Goal: Information Seeking & Learning: Learn about a topic

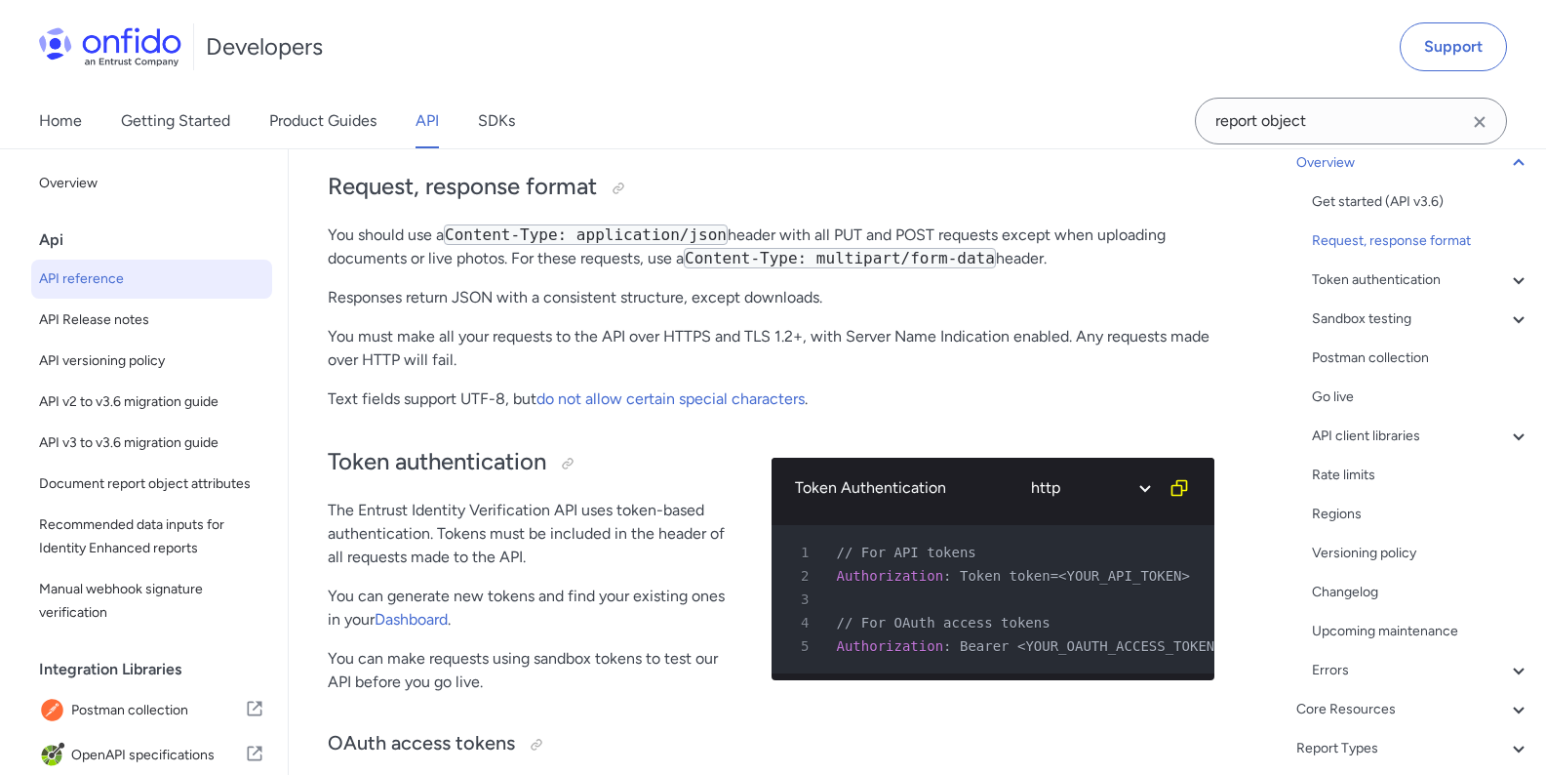
scroll to position [302, 0]
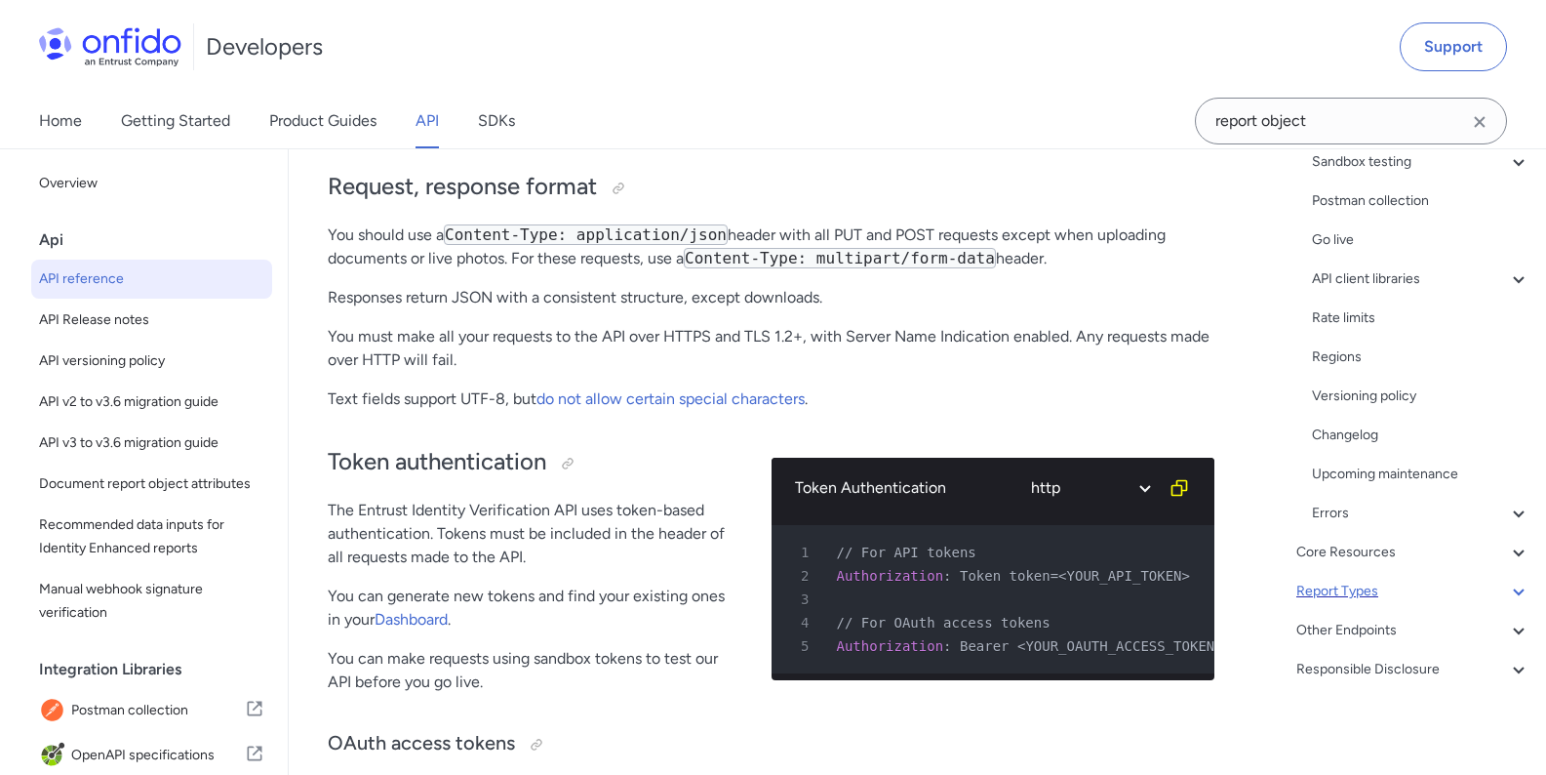
click at [1376, 589] on div "Report Types" at bounding box center [1414, 591] width 234 height 23
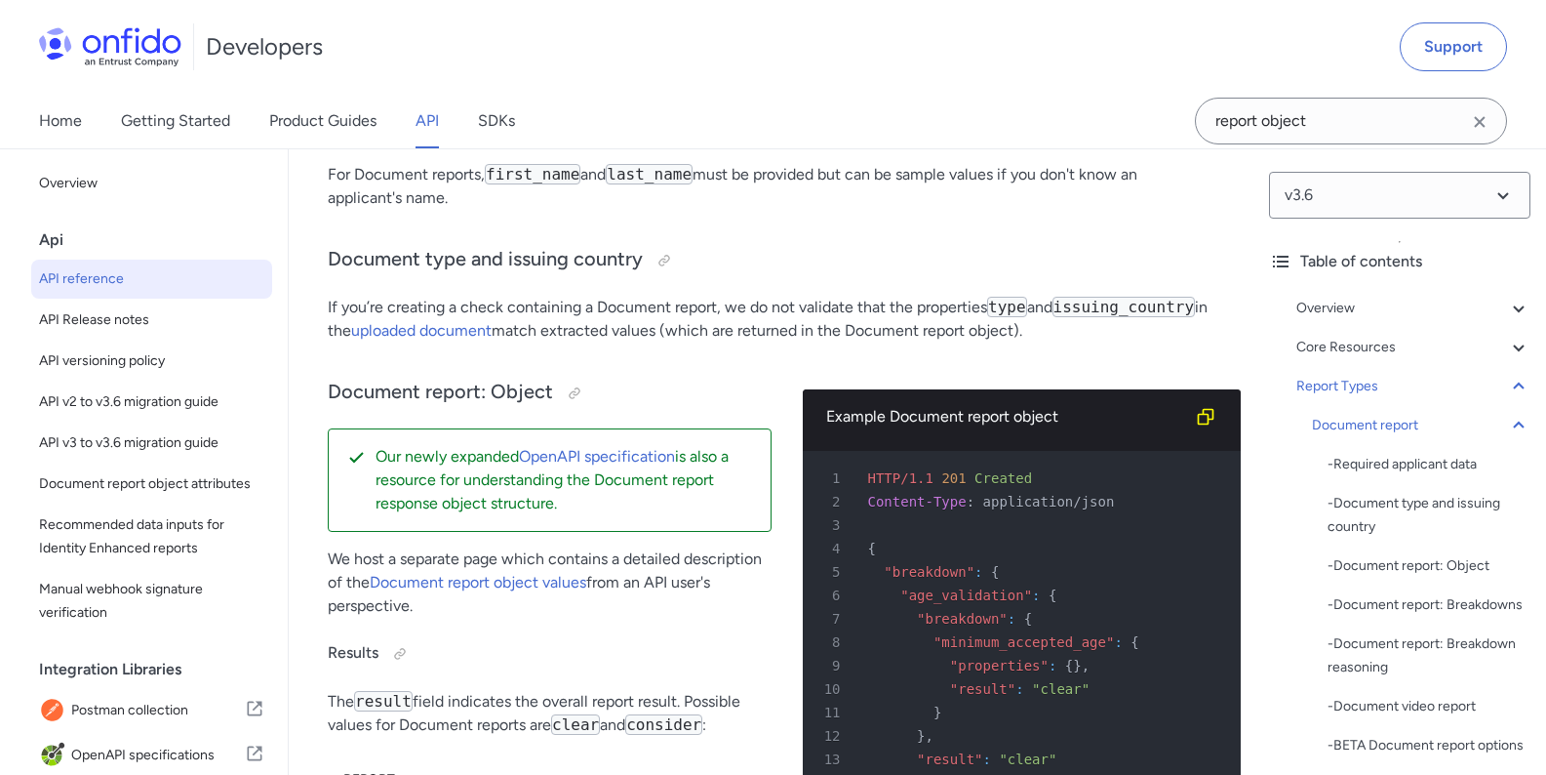
click at [1519, 662] on div "v3.6 Table of contents Overview Get started (API v3.6) Request, response format…" at bounding box center [1400, 461] width 293 height 626
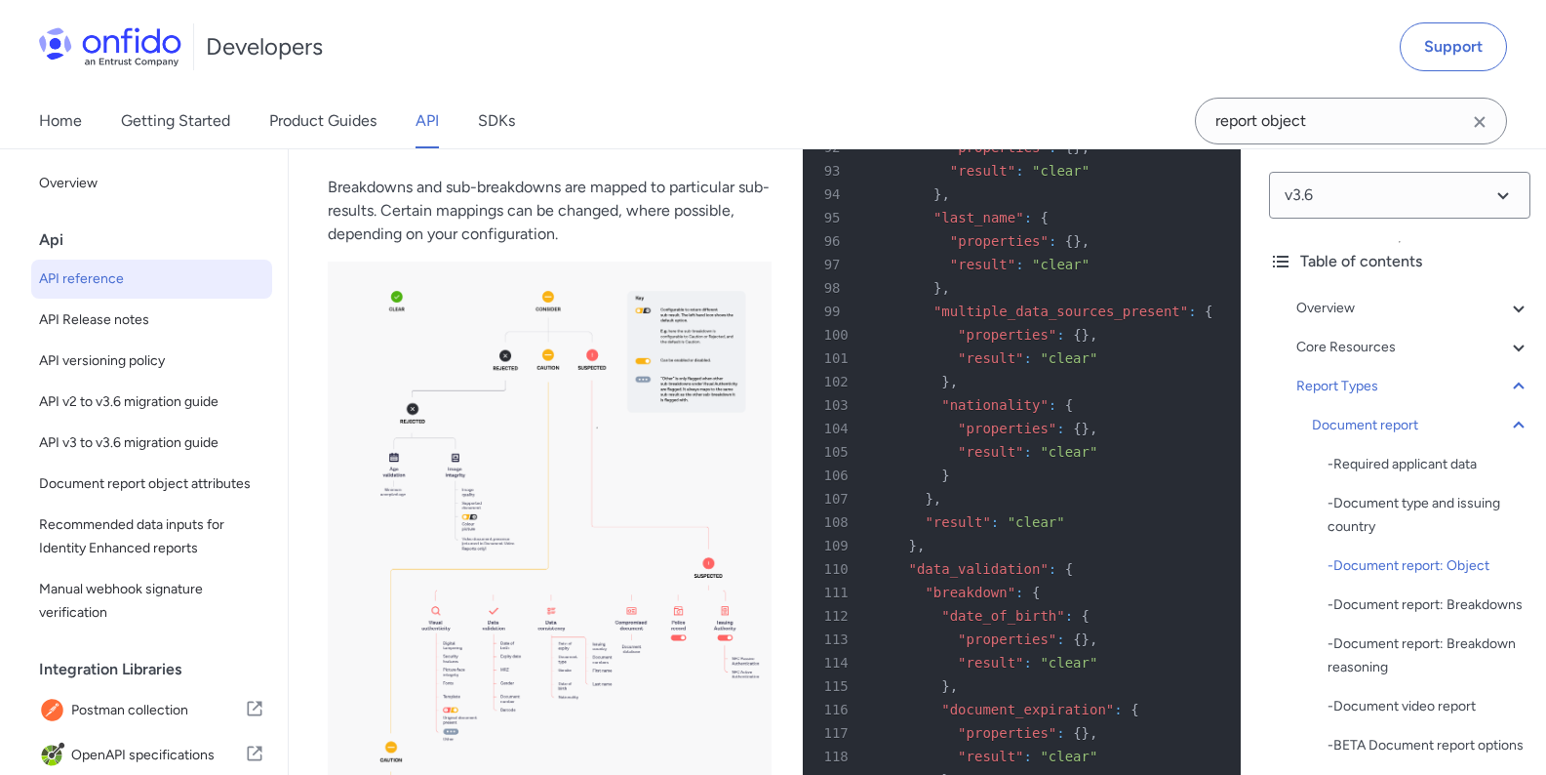
scroll to position [80806, 0]
click at [1101, 48] on div "Developers Support" at bounding box center [773, 47] width 1546 height 94
click at [940, 51] on div "Developers Support" at bounding box center [773, 47] width 1546 height 94
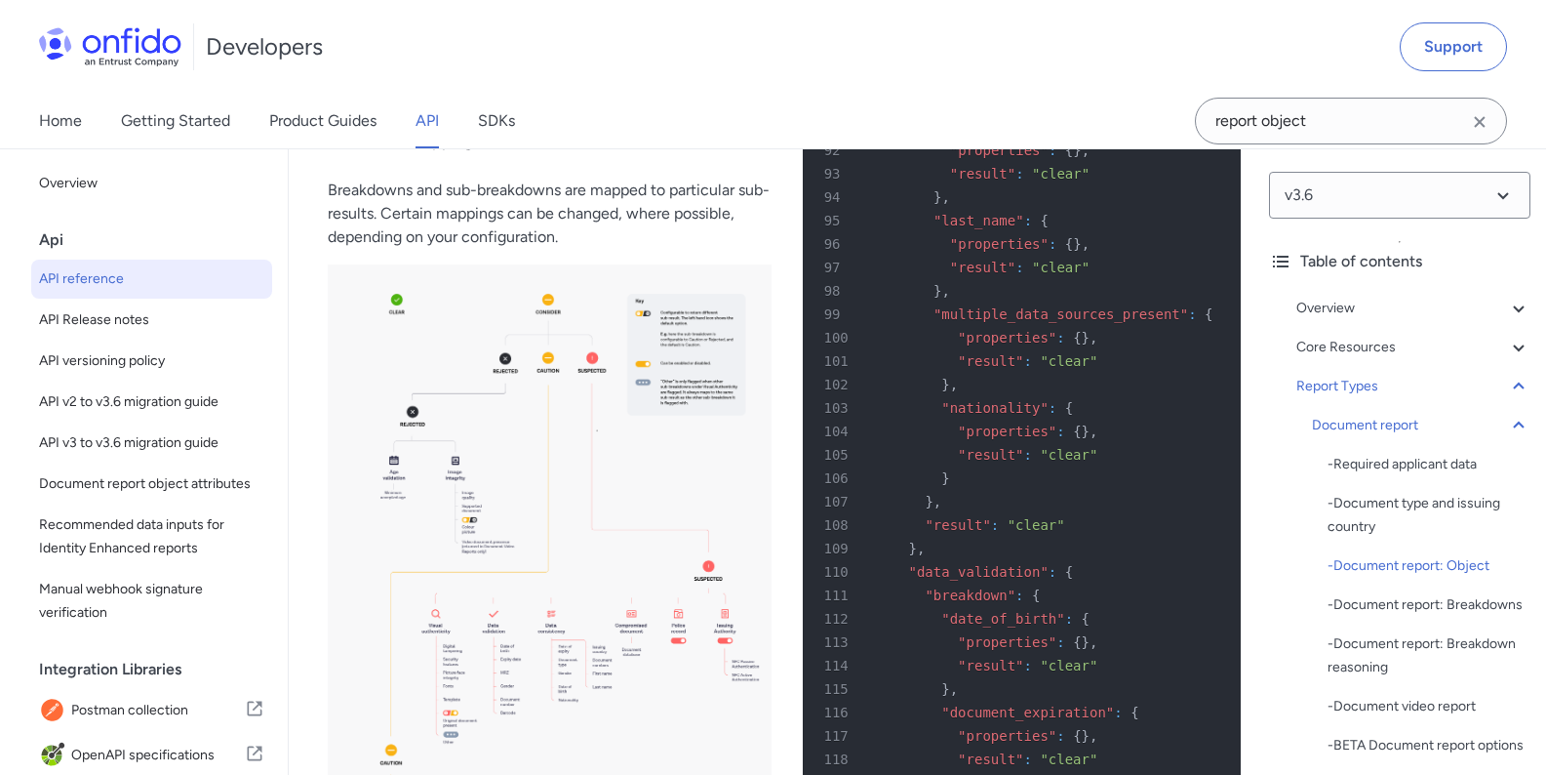
click at [1047, 94] on div "Home Getting Started Product Guides API SDKs report object" at bounding box center [773, 121] width 1546 height 55
click at [1022, 79] on div "Developers Support" at bounding box center [773, 47] width 1546 height 94
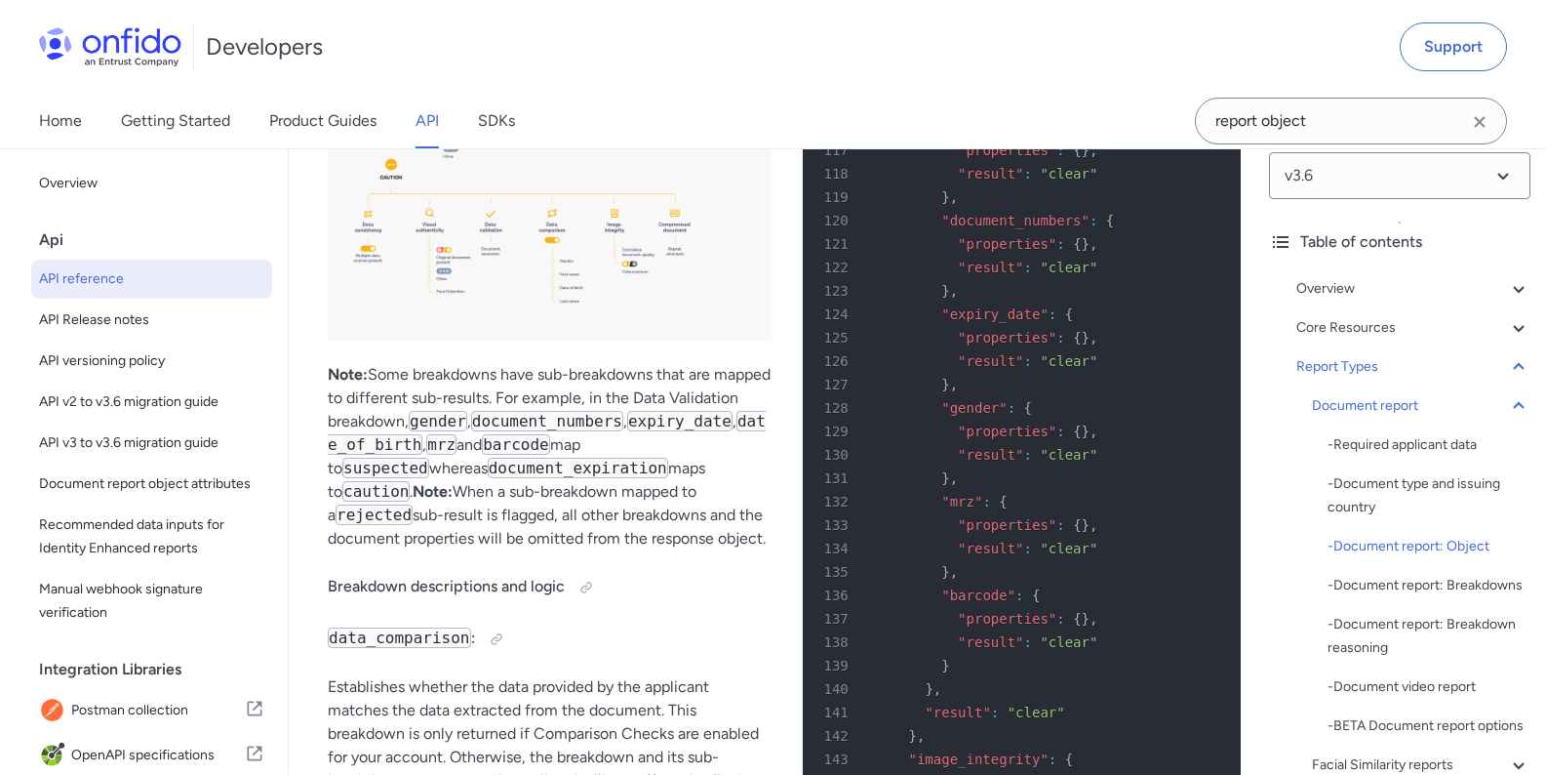
scroll to position [0, 0]
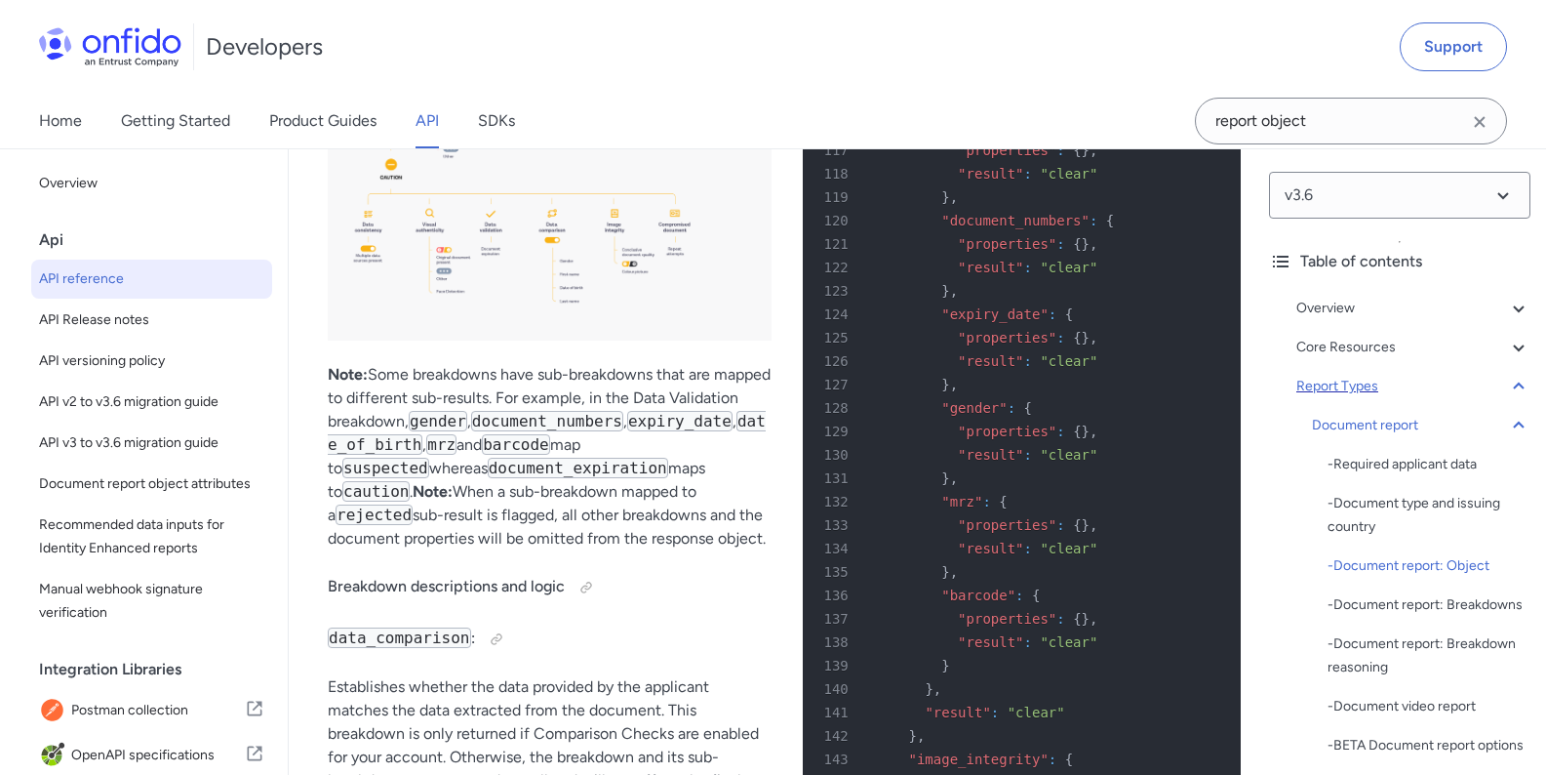
click at [1513, 384] on icon at bounding box center [1518, 385] width 11 height 7
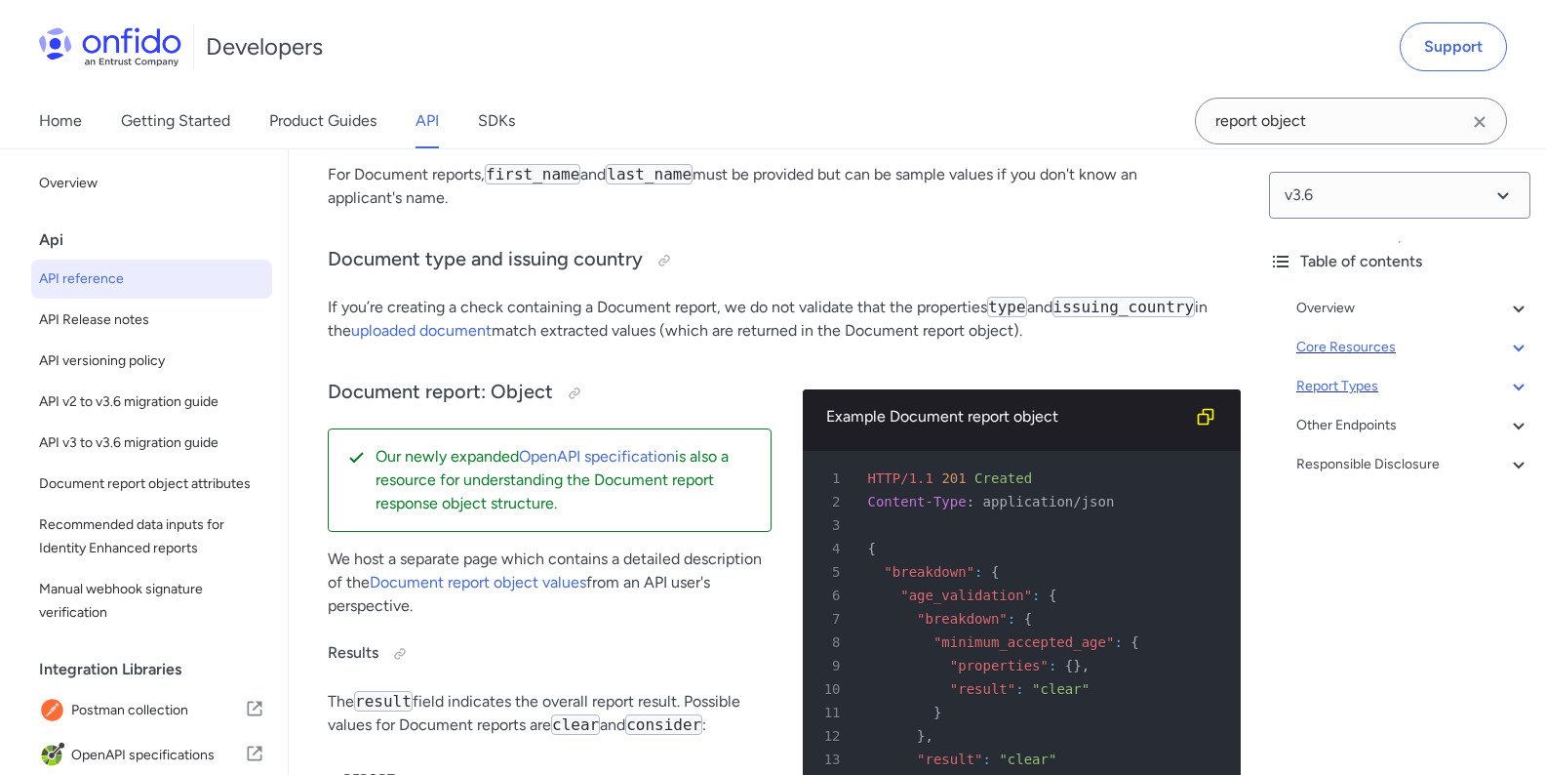
click at [1507, 352] on icon at bounding box center [1518, 347] width 23 height 23
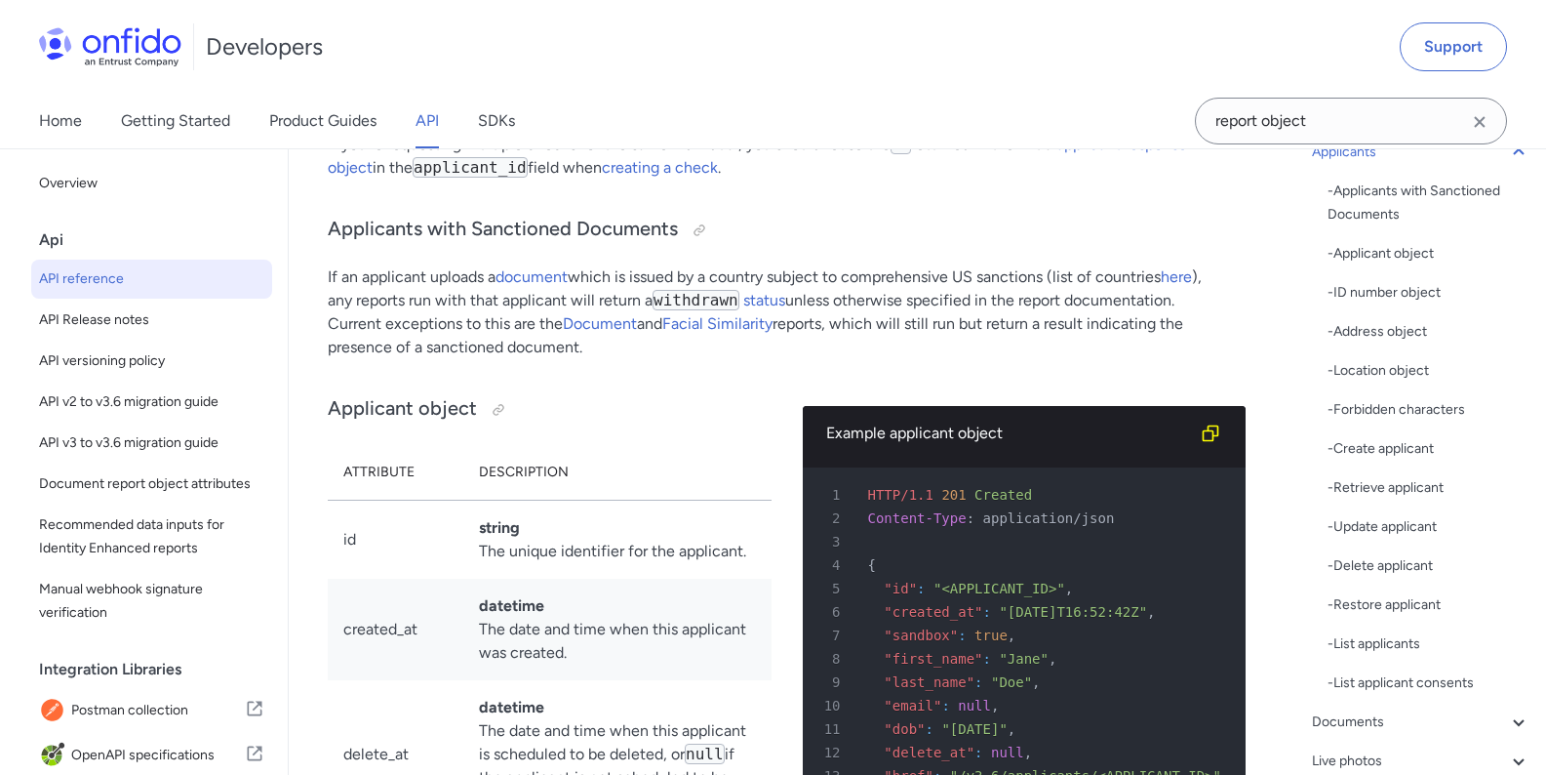
scroll to position [585, 0]
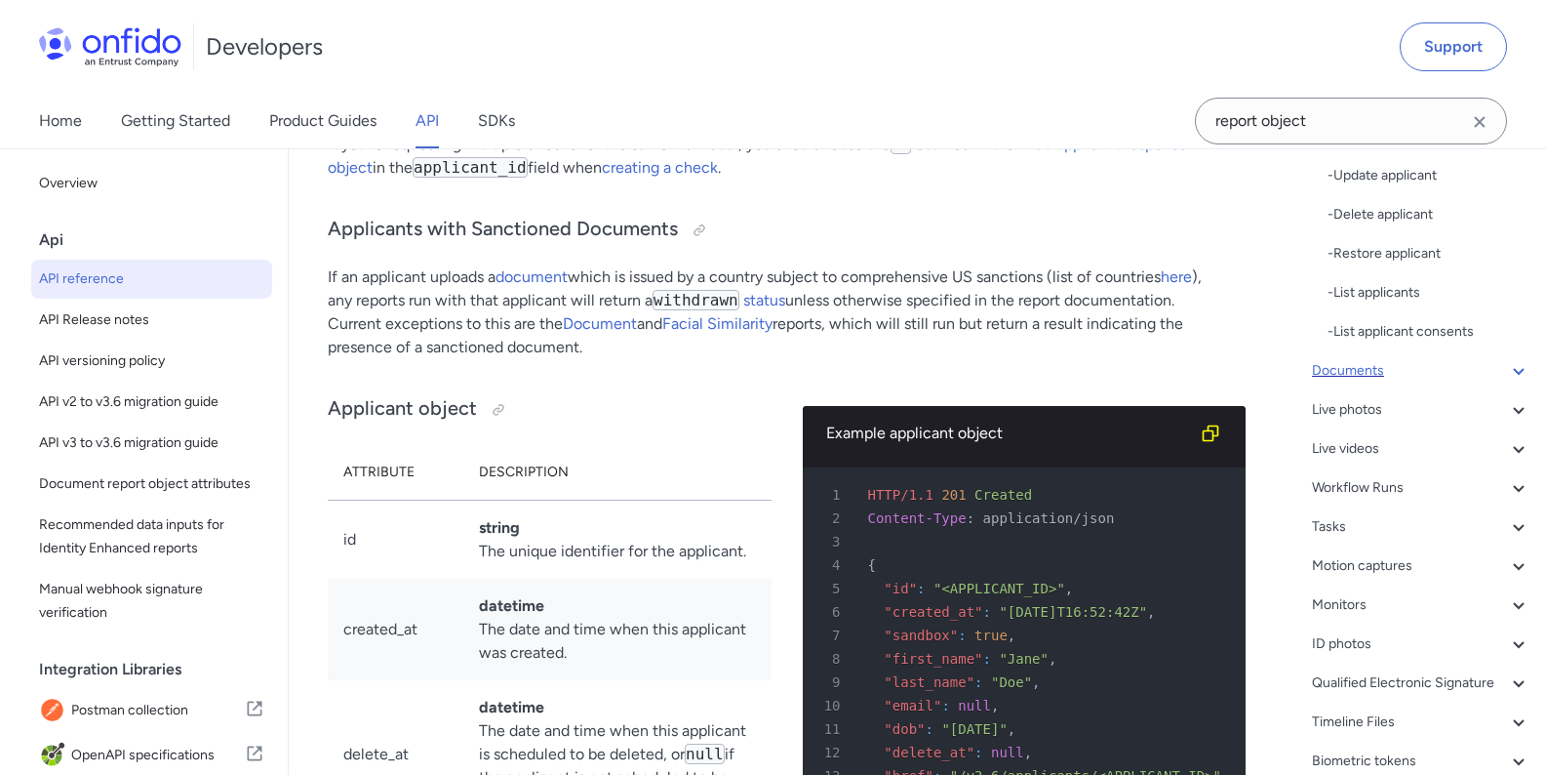
click at [1510, 373] on icon at bounding box center [1518, 370] width 23 height 23
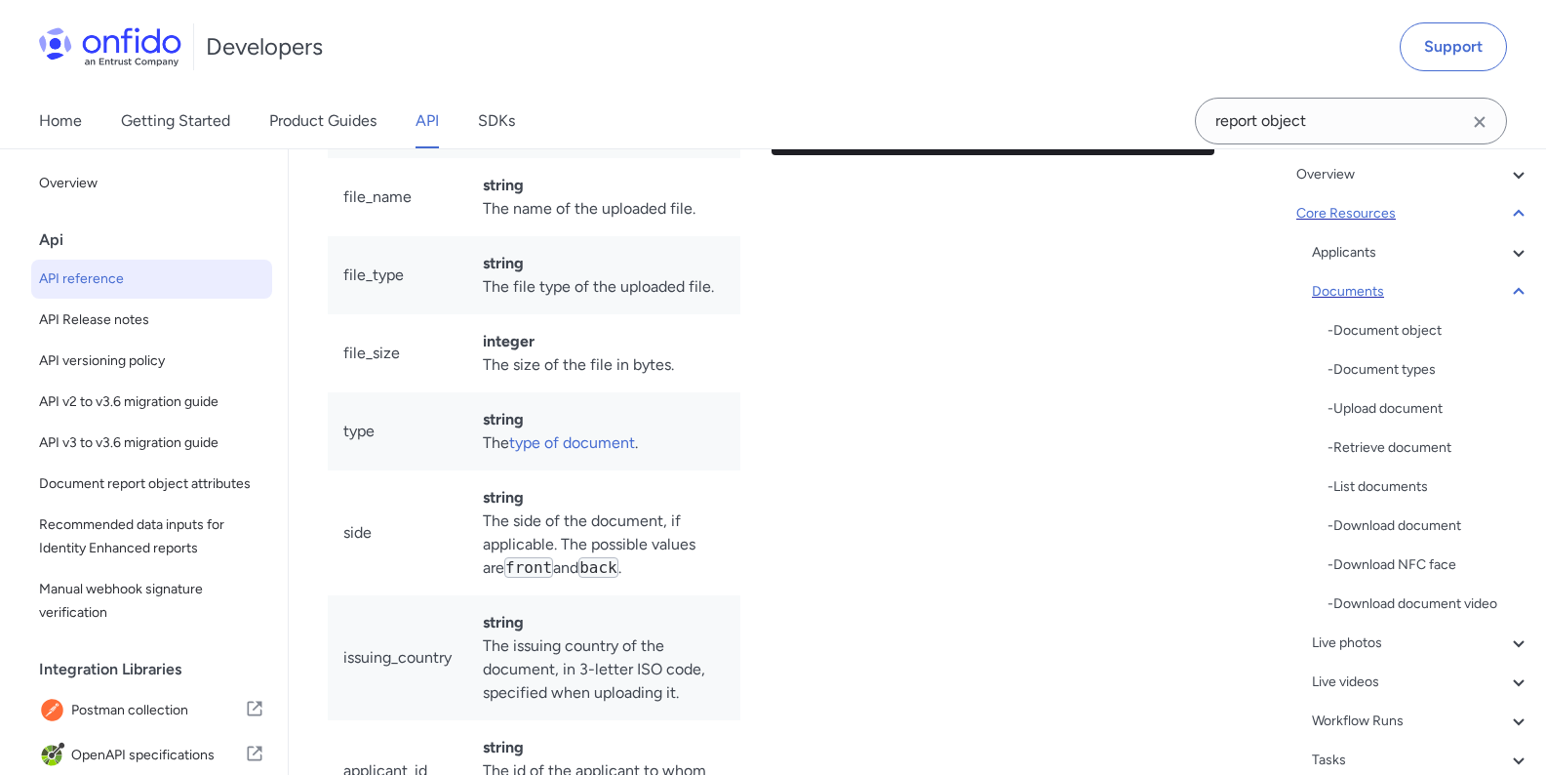
scroll to position [117, 0]
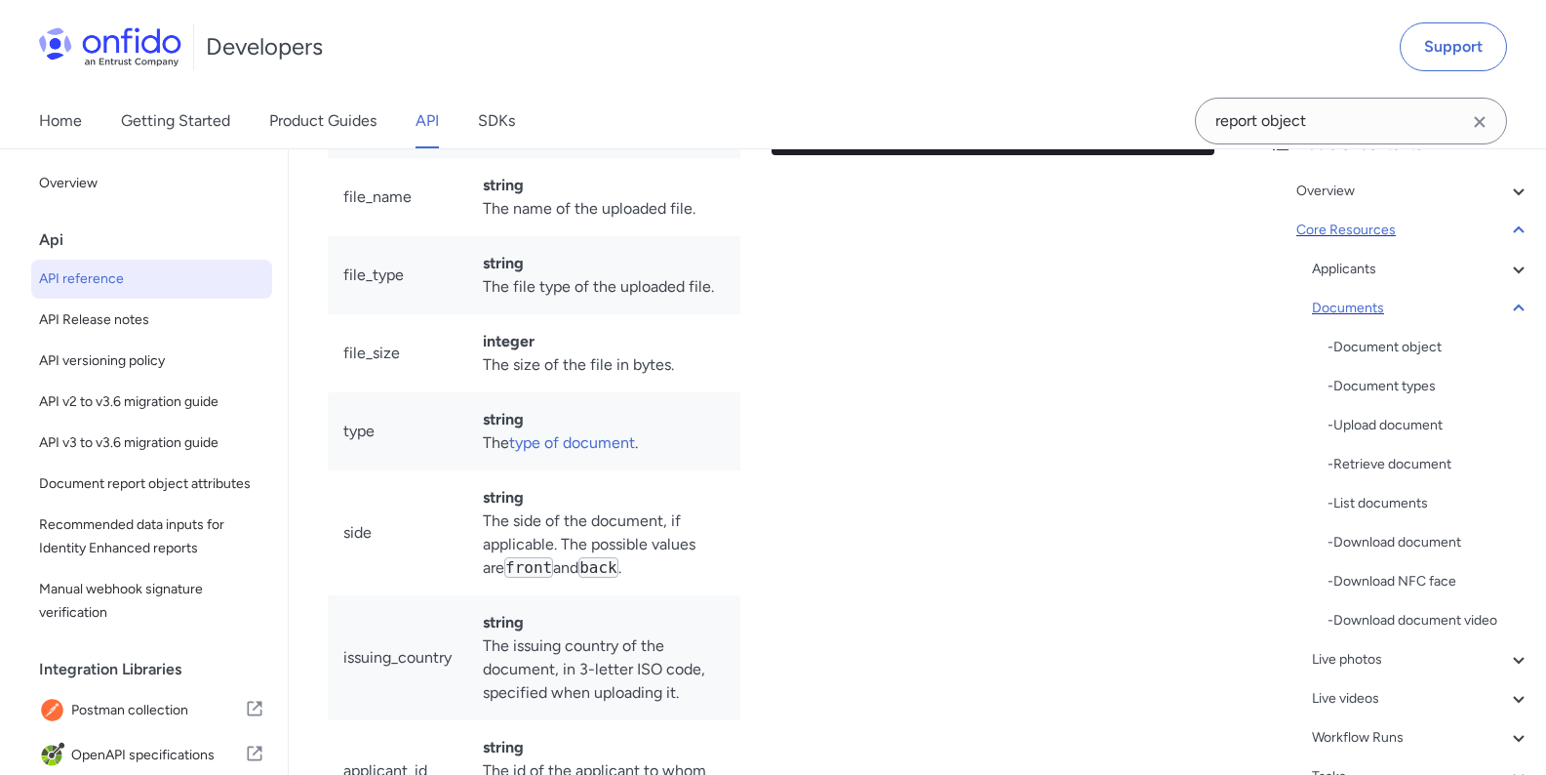
click at [1420, 452] on div "- Document object - Document types - Upload document - Retrieve document - List…" at bounding box center [1429, 484] width 203 height 297
click at [1423, 462] on div "- Retrieve document" at bounding box center [1429, 464] width 203 height 23
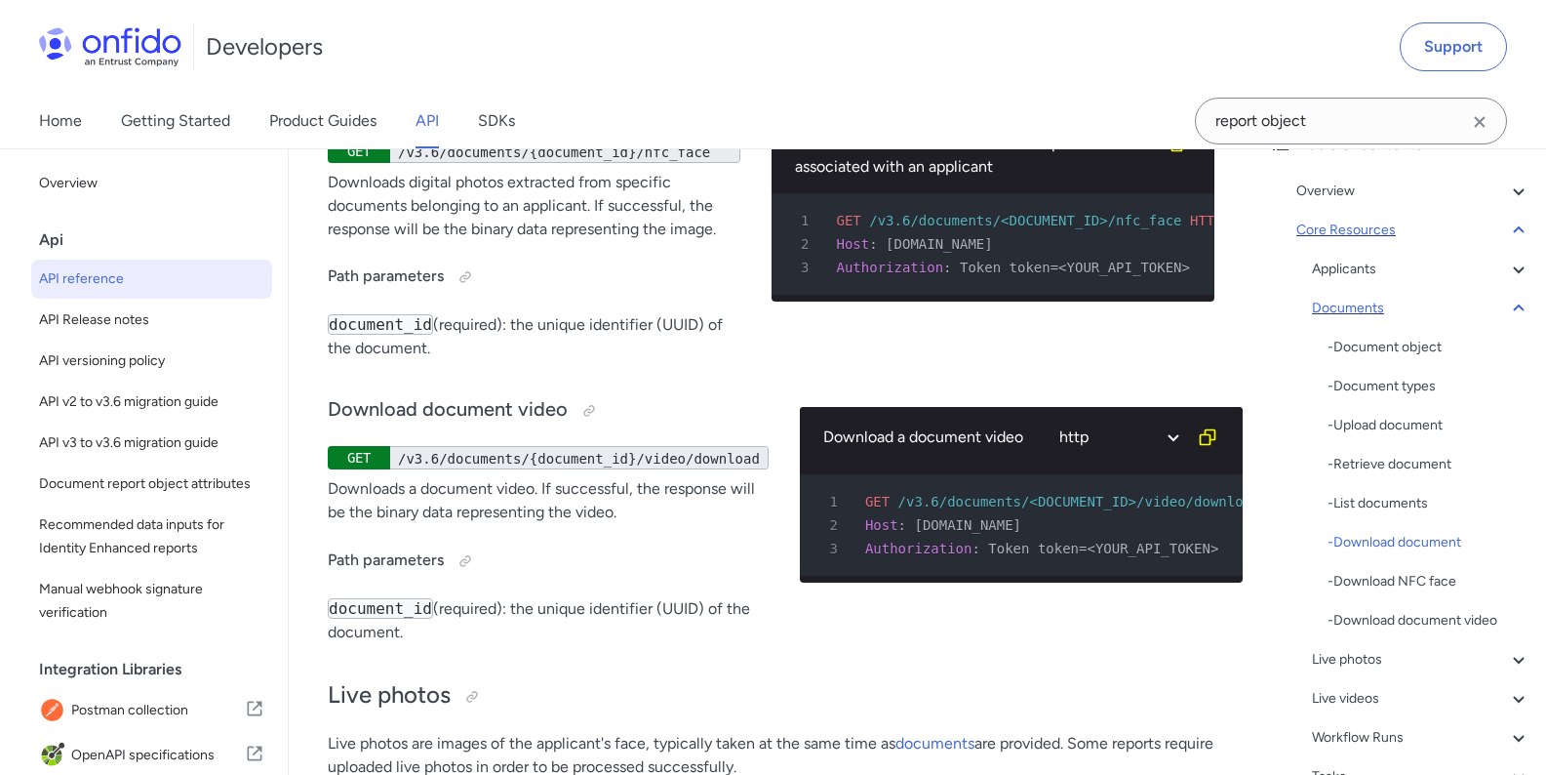
scroll to position [39213, 0]
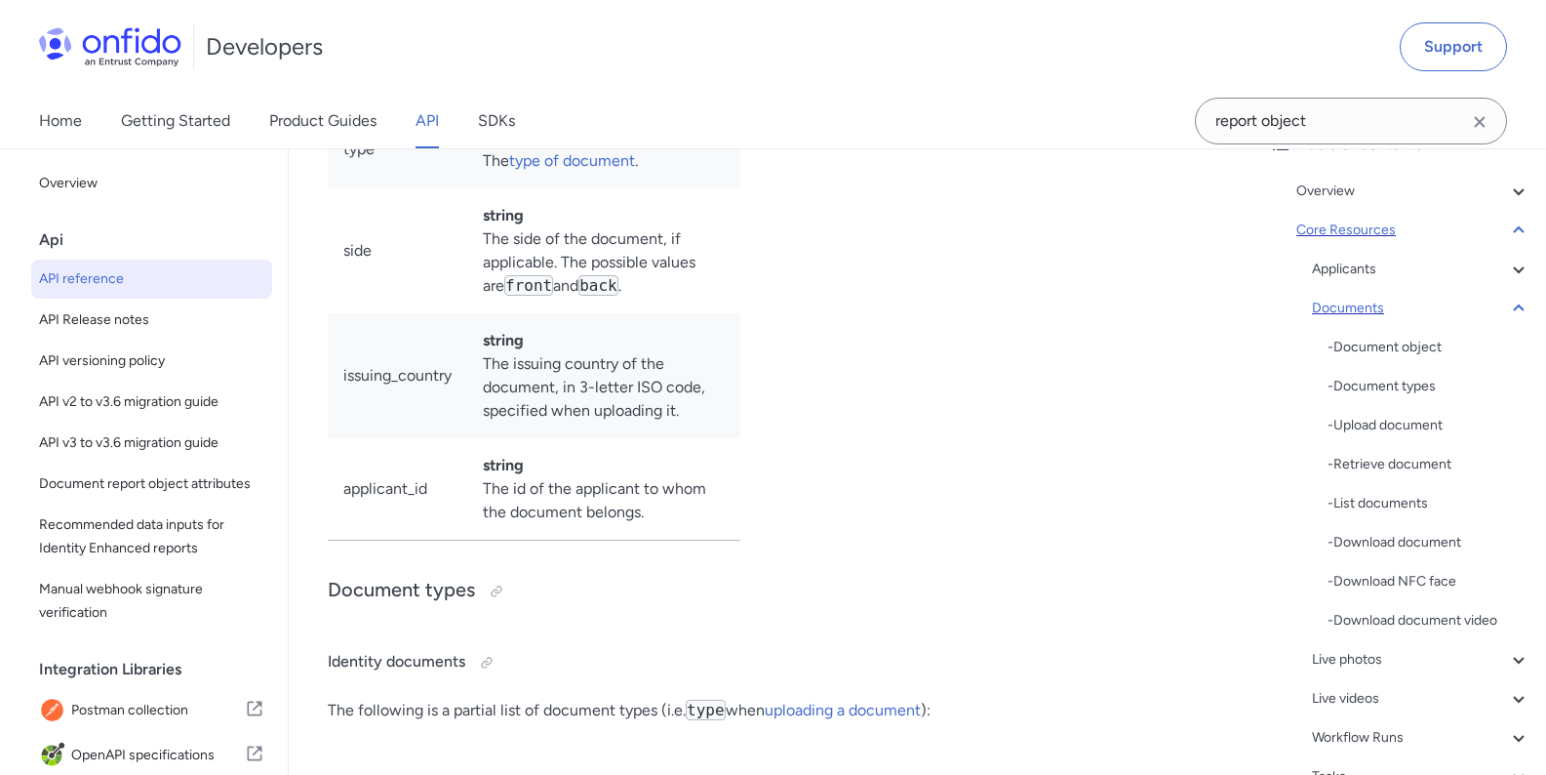
scroll to position [34147, 0]
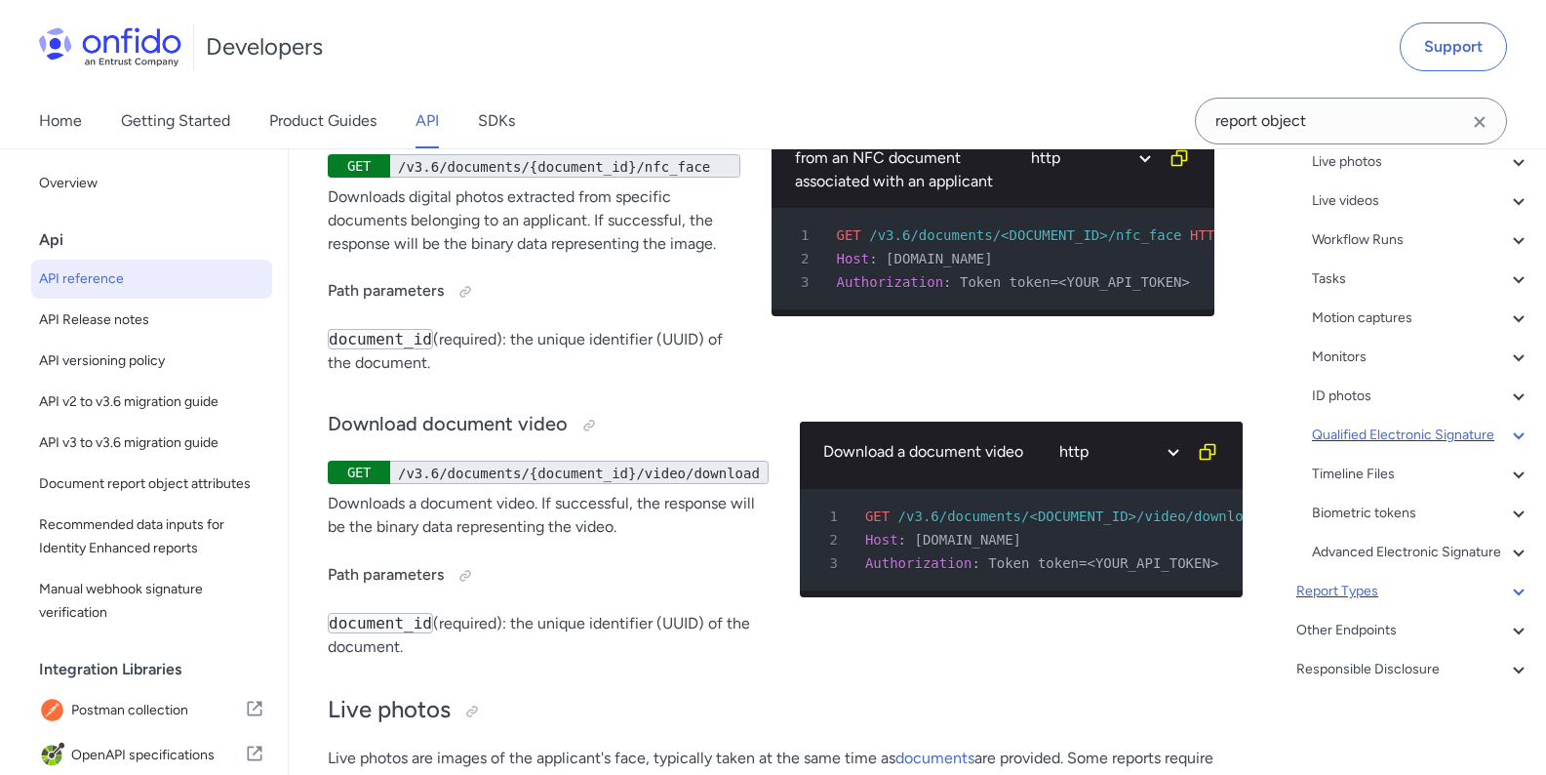
scroll to position [662, 0]
click at [1434, 596] on div "Report Types" at bounding box center [1414, 591] width 234 height 23
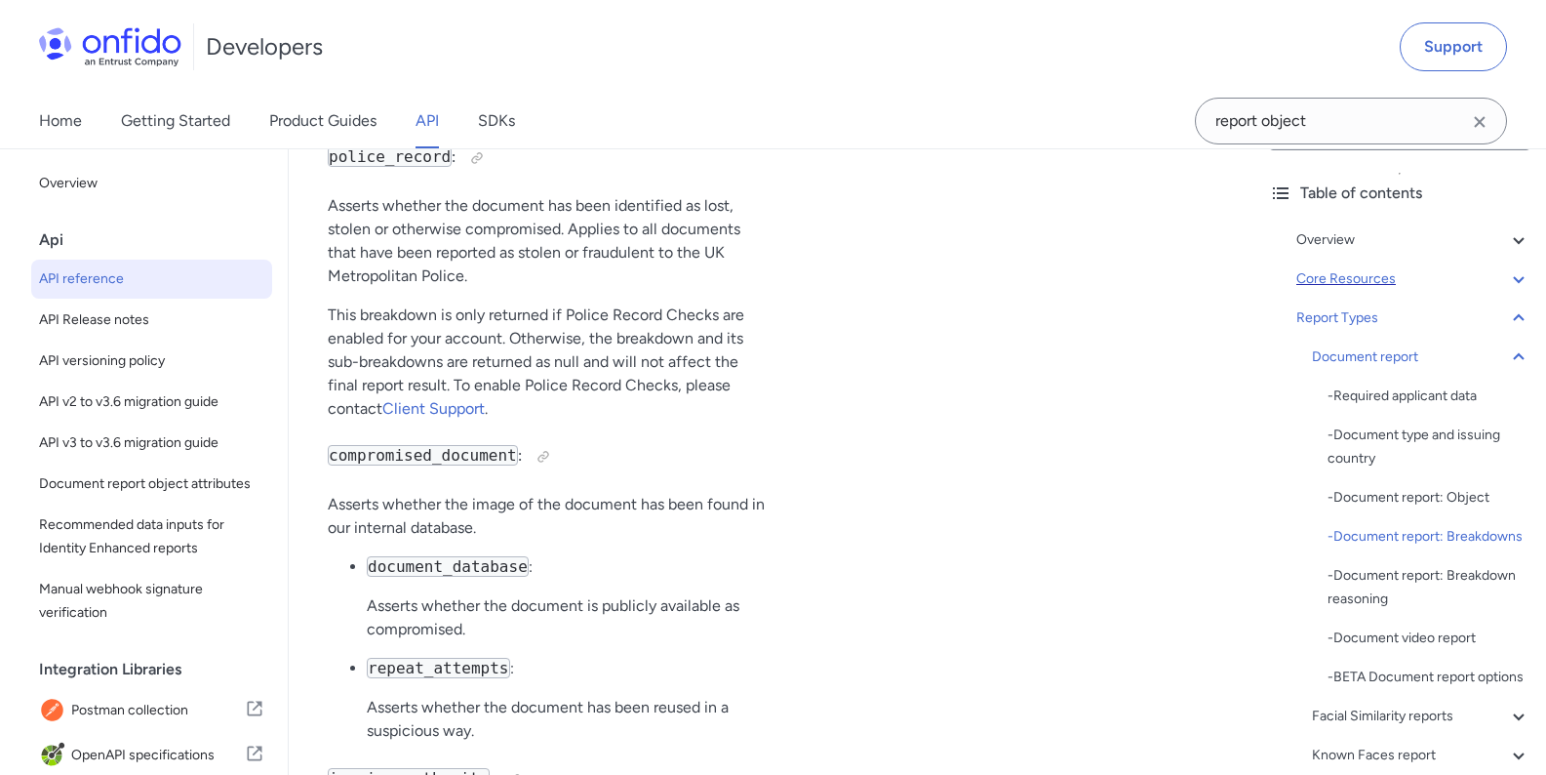
scroll to position [86192, 0]
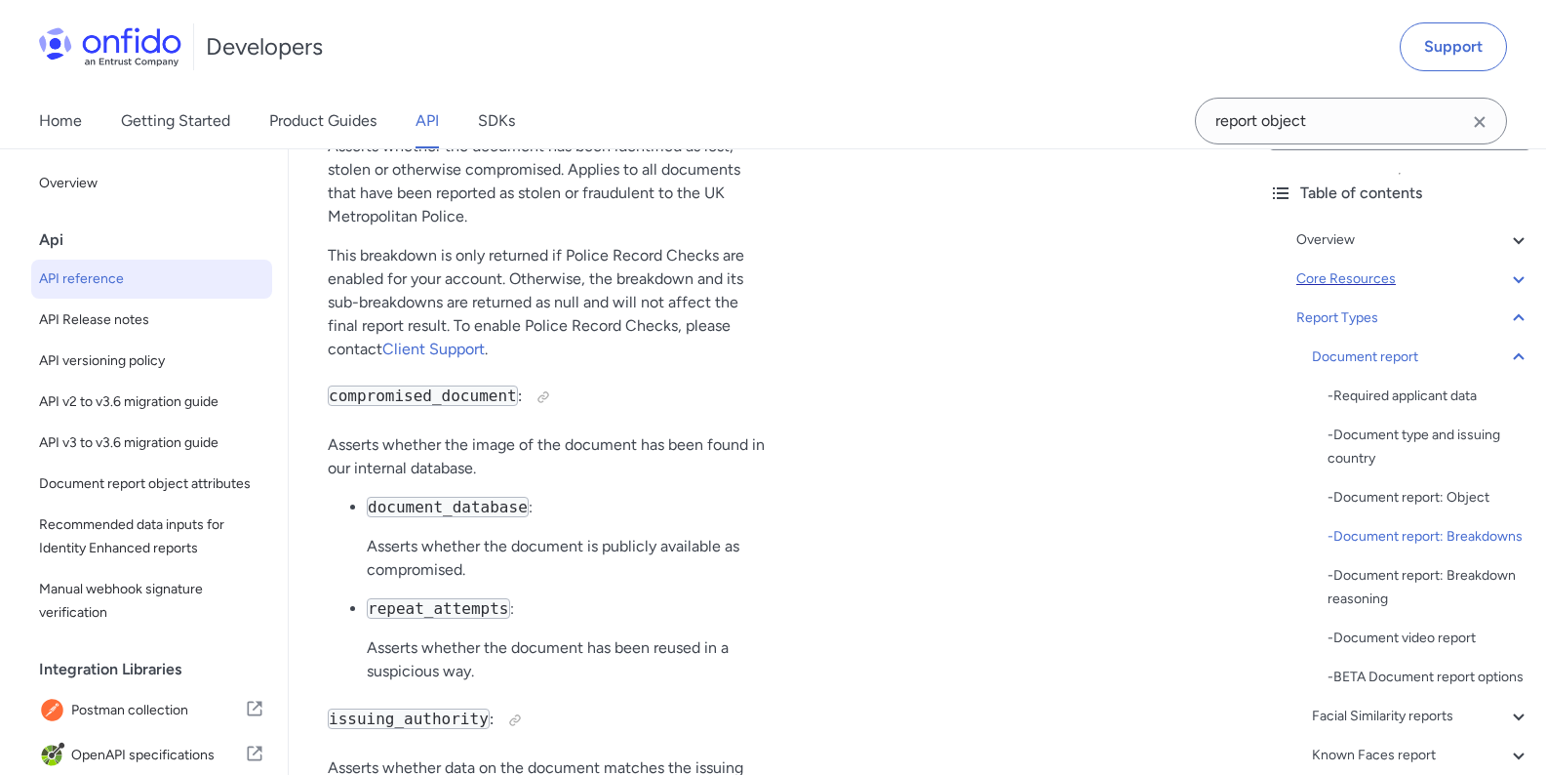
drag, startPoint x: 842, startPoint y: 330, endPoint x: 952, endPoint y: 698, distance: 384.0
copy pre "HTTP/1.1 201 Created 2 Content-Type : application/json 3 4 { 5 "breakdown" : { …"
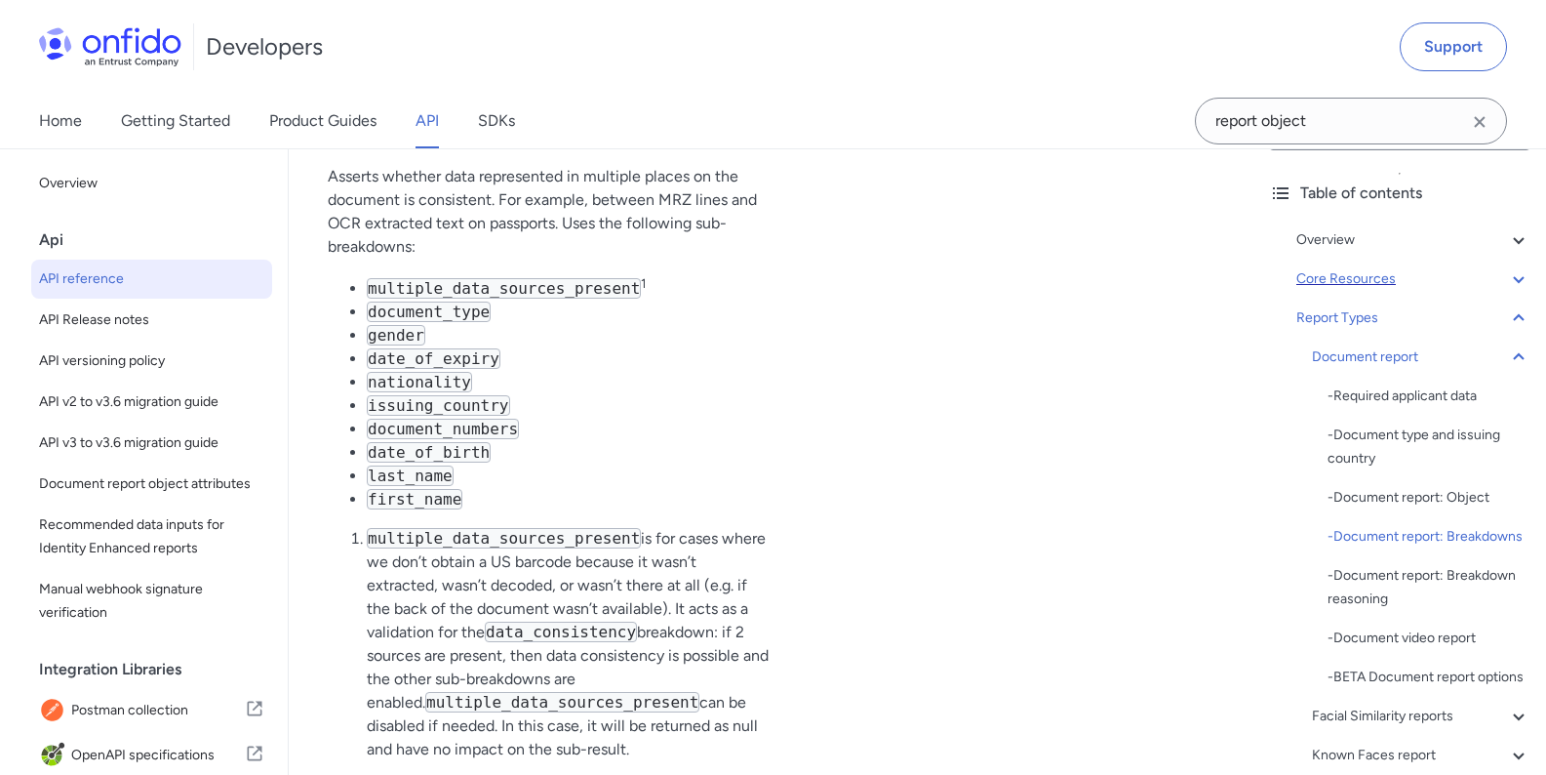
scroll to position [85490, 0]
drag, startPoint x: 906, startPoint y: 582, endPoint x: 888, endPoint y: 579, distance: 18.9
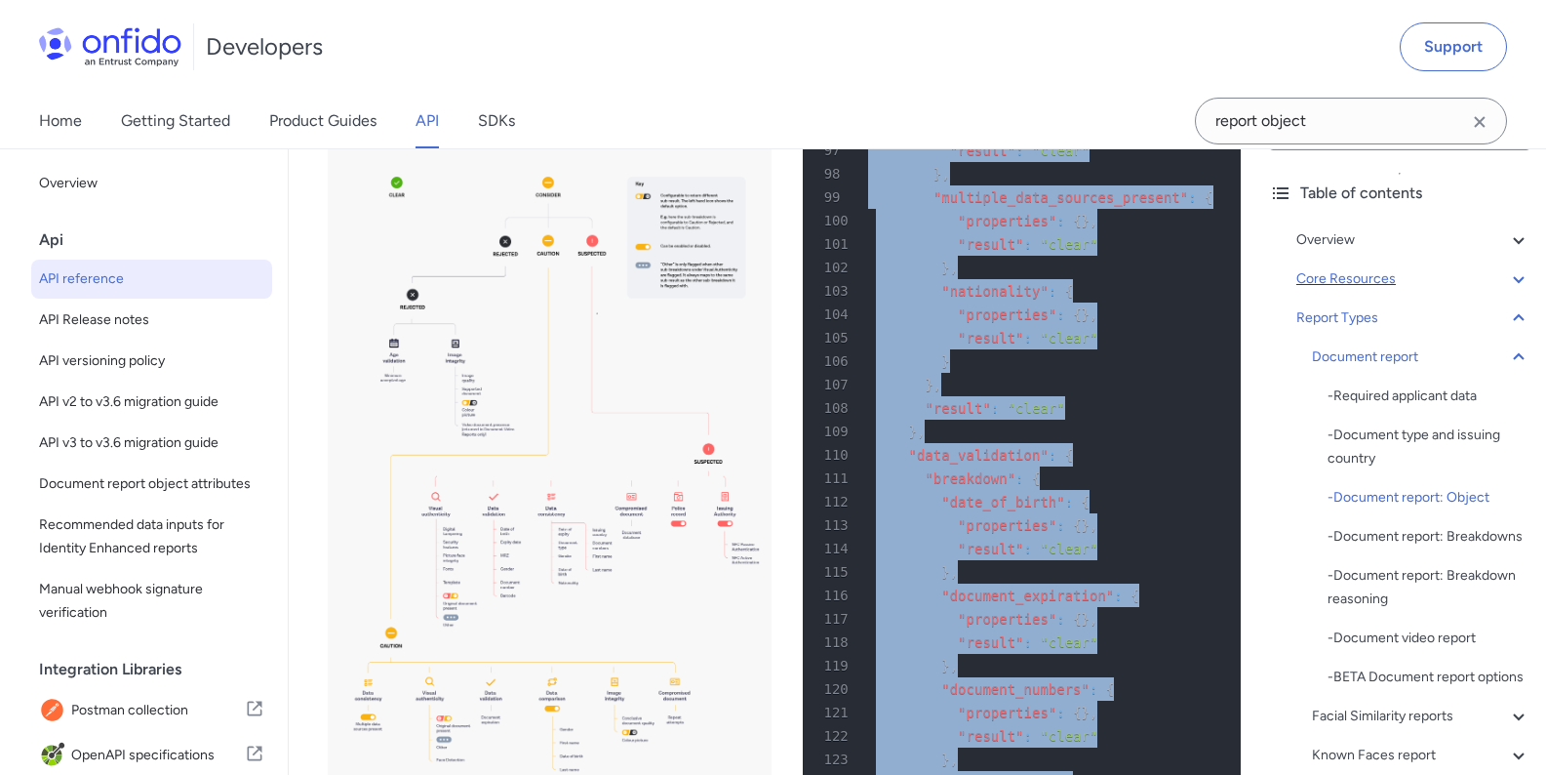
scroll to position [80689, 0]
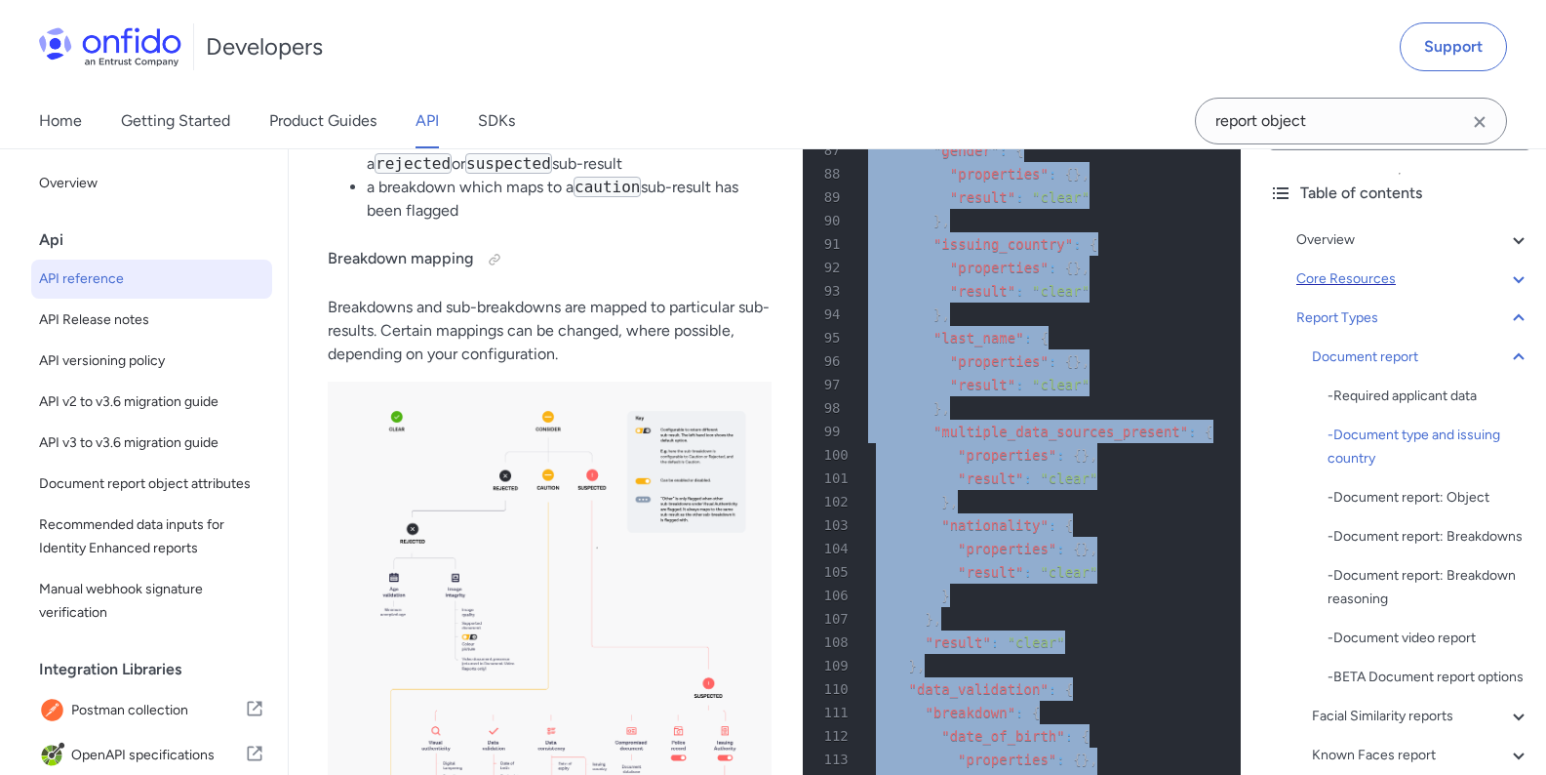
drag, startPoint x: 889, startPoint y: 697, endPoint x: 832, endPoint y: 538, distance: 168.8
copy pre ""breakdown" : { 6 "age_validation" : { 7 "breakdown" : { 8 "minimum_accepted_ag…"
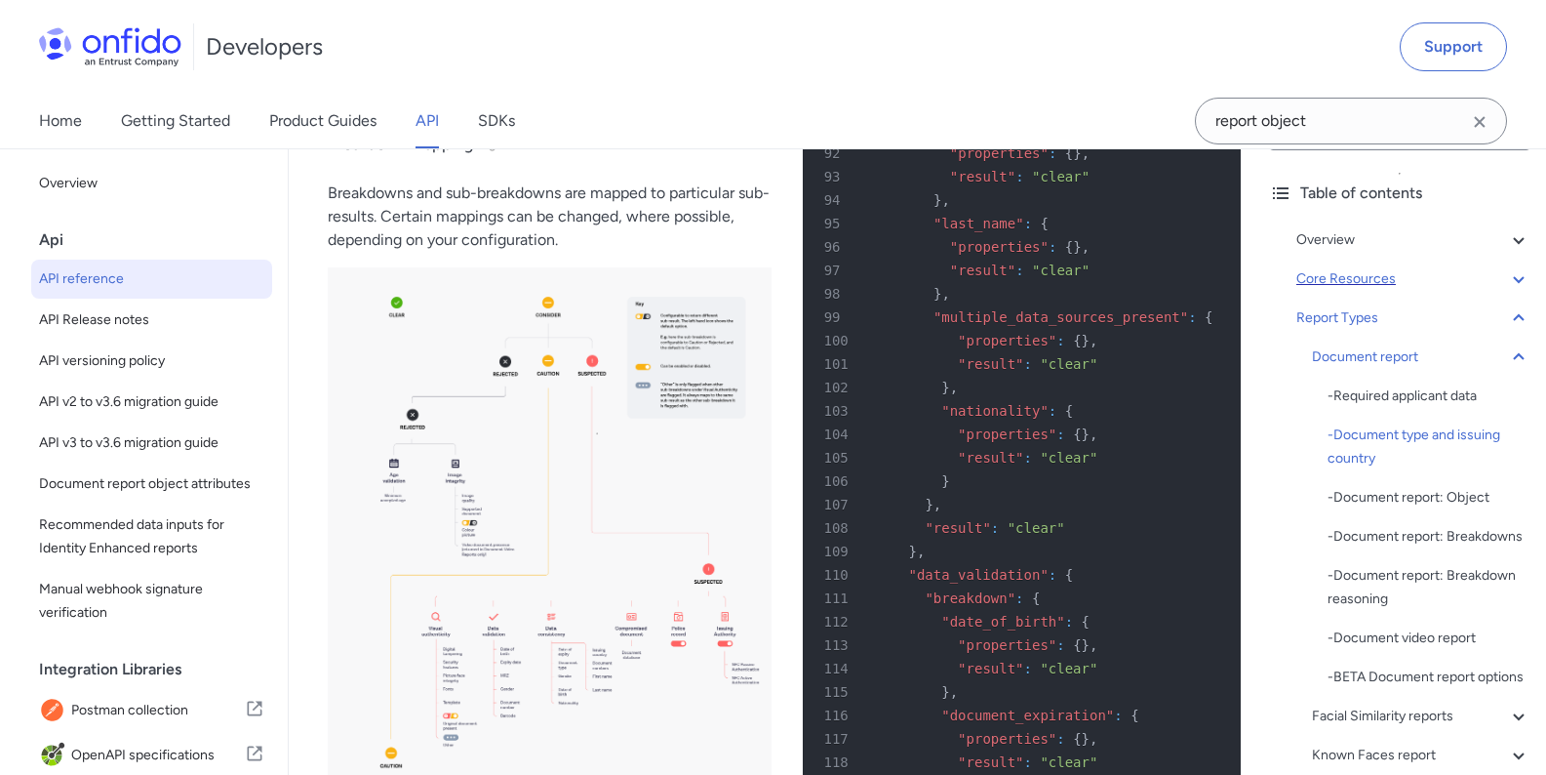
scroll to position [80806, 0]
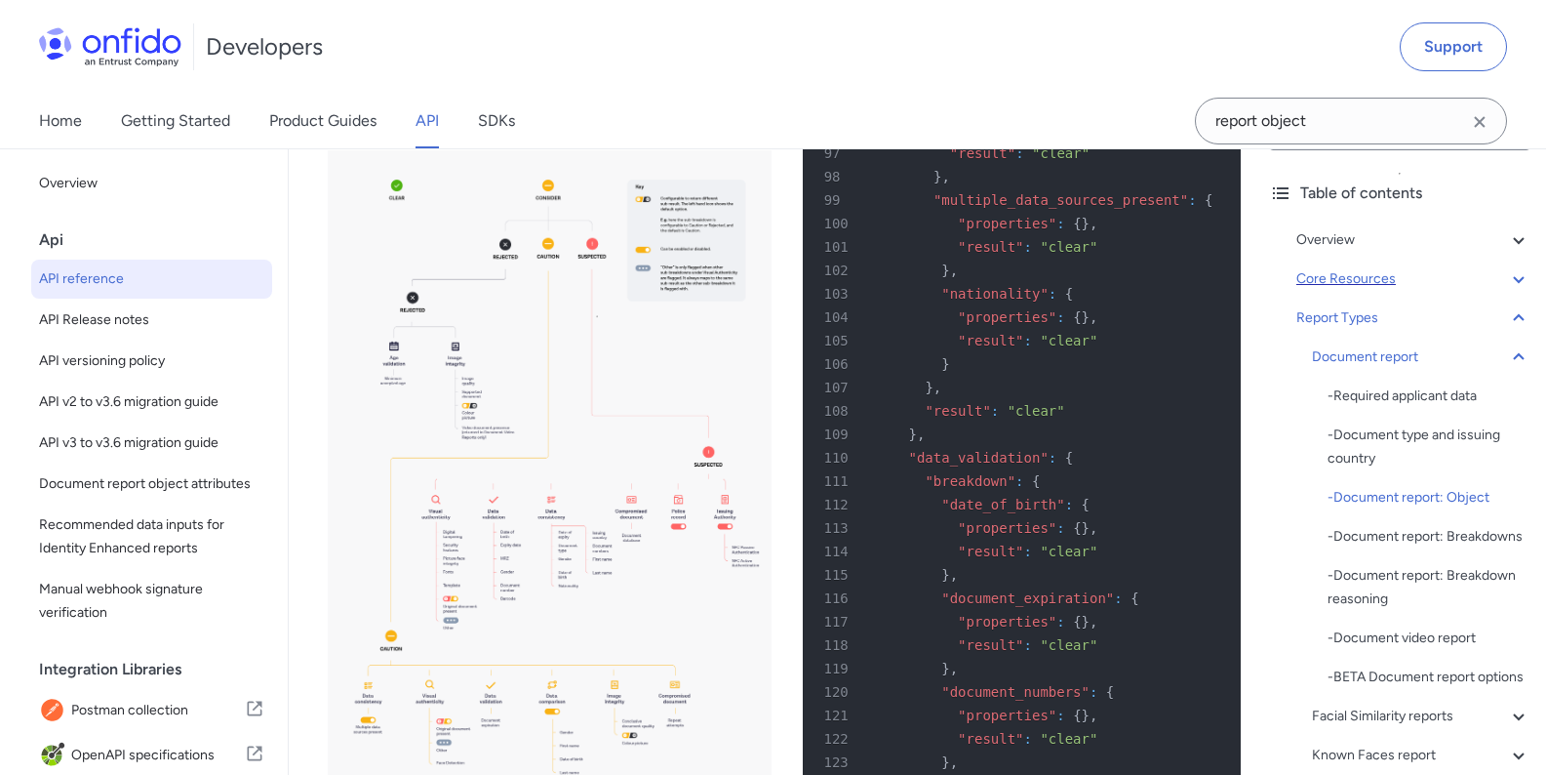
scroll to position [80924, 0]
drag, startPoint x: 891, startPoint y: 541, endPoint x: 1050, endPoint y: 535, distance: 159.1
copy span "compromised_document"
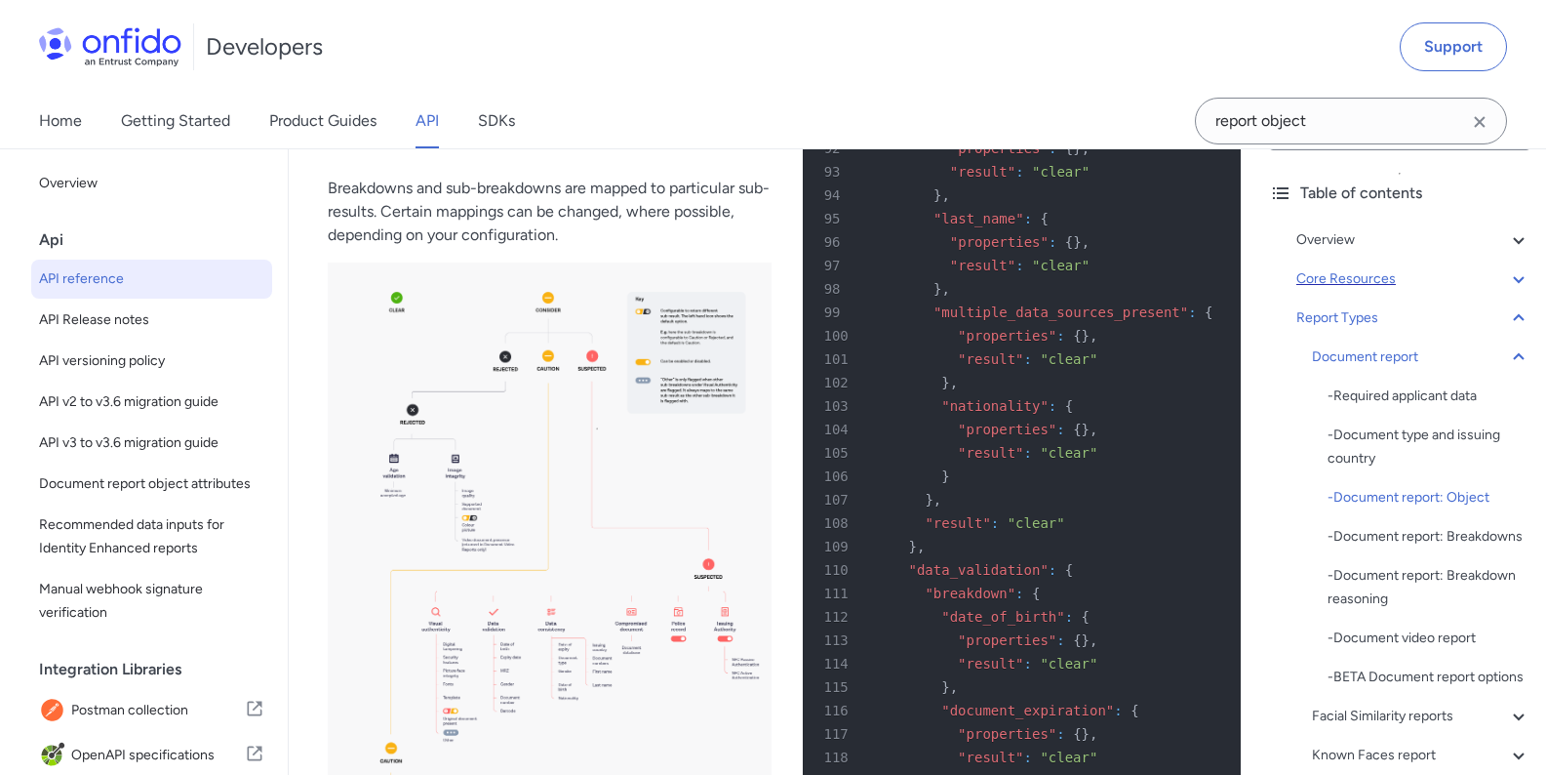
scroll to position [80806, 0]
drag, startPoint x: 918, startPoint y: 497, endPoint x: 1080, endPoint y: 498, distance: 162.0
copy span "minimum_accepted_age"
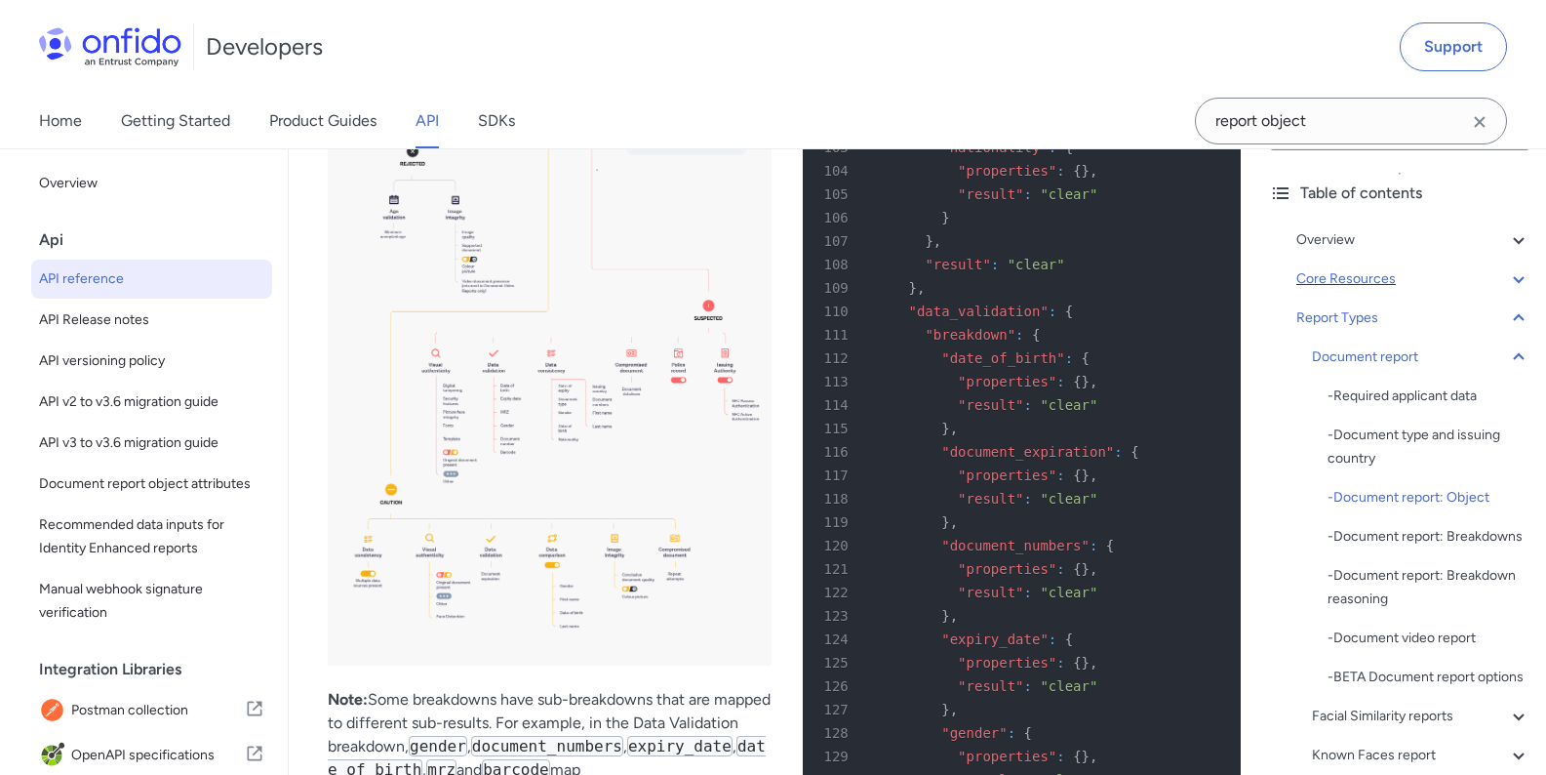
scroll to position [81041, 0]
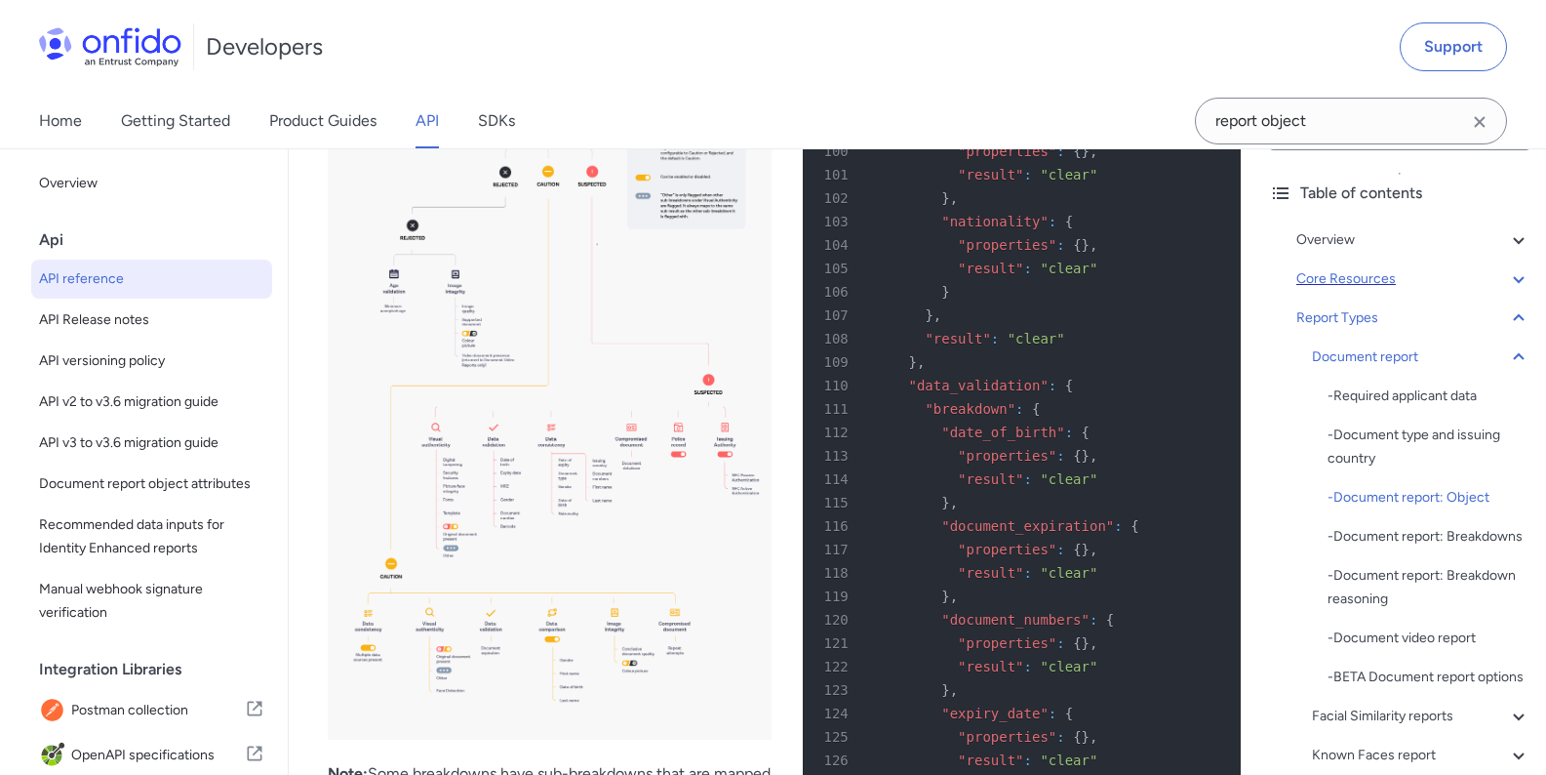
scroll to position [80924, 0]
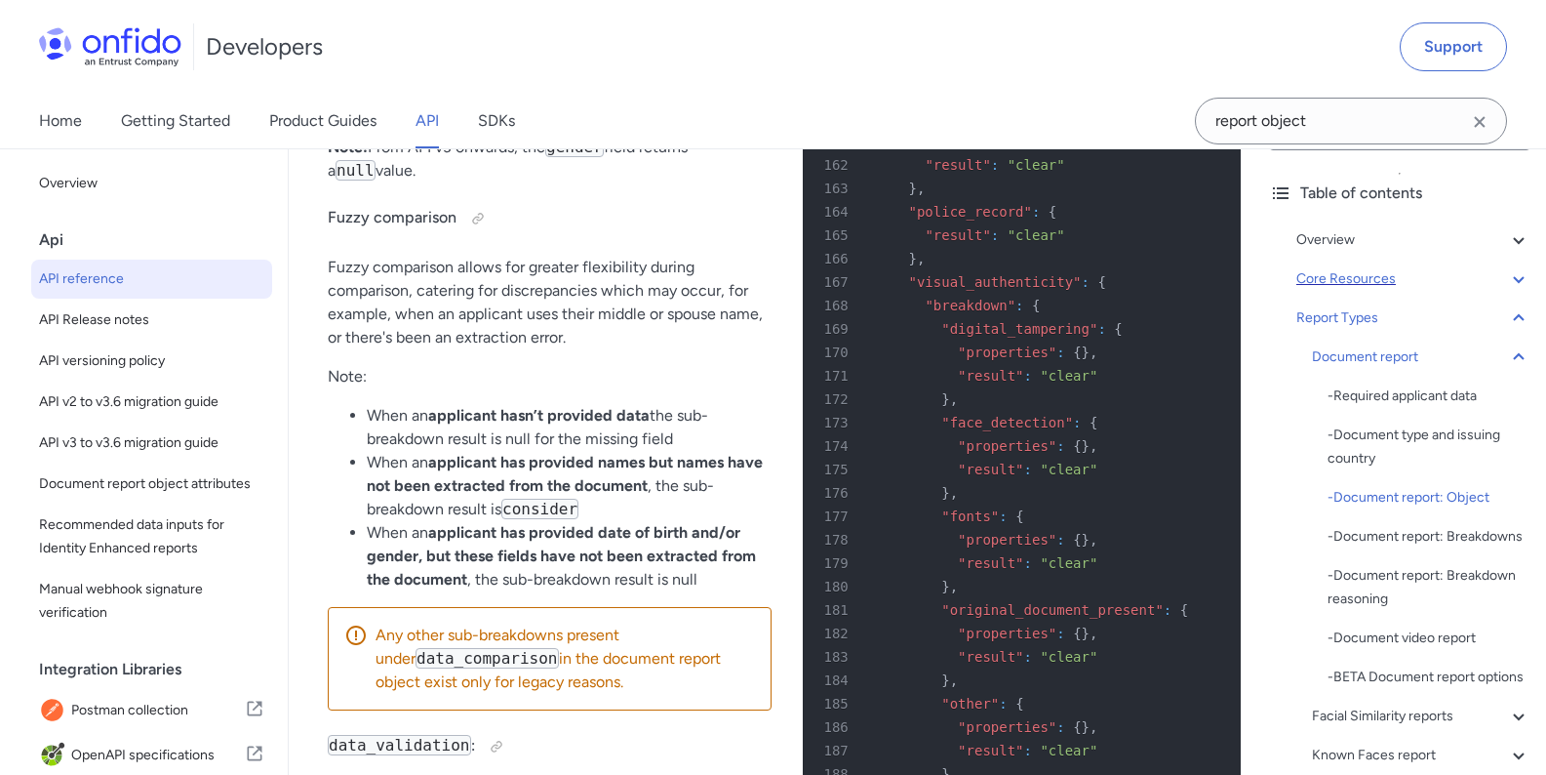
scroll to position [82446, 0]
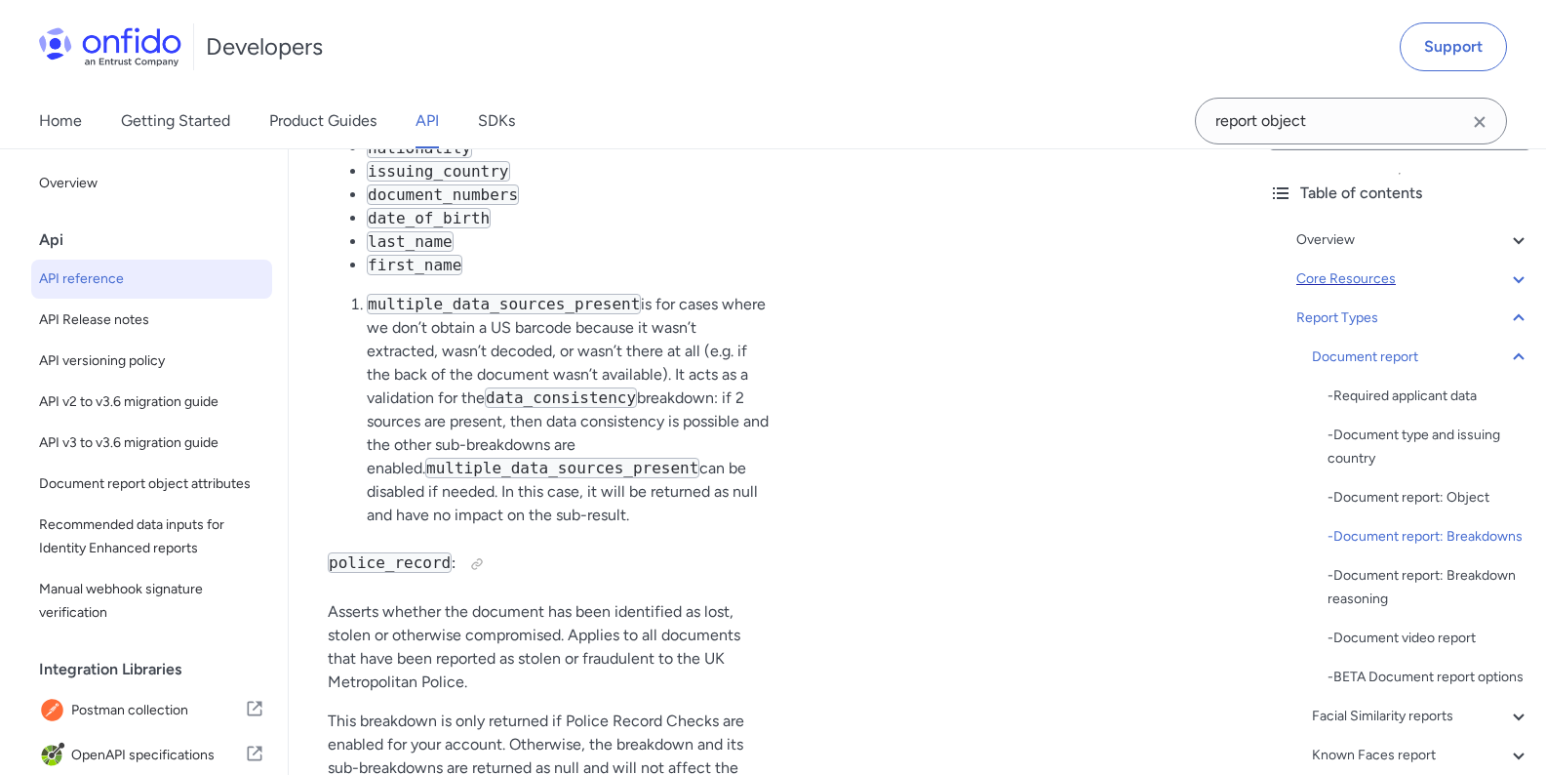
scroll to position [85724, 0]
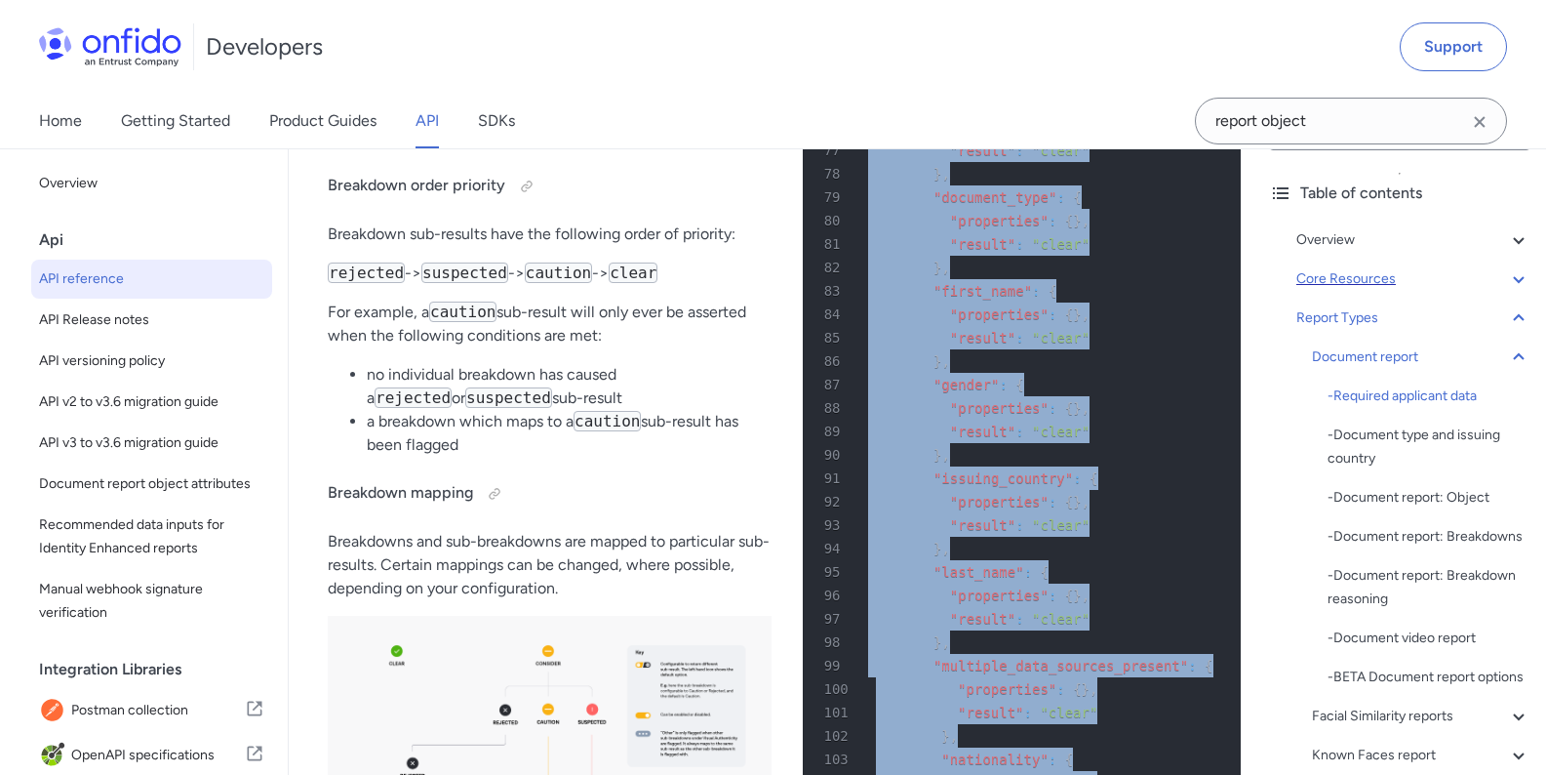
scroll to position [80689, 0]
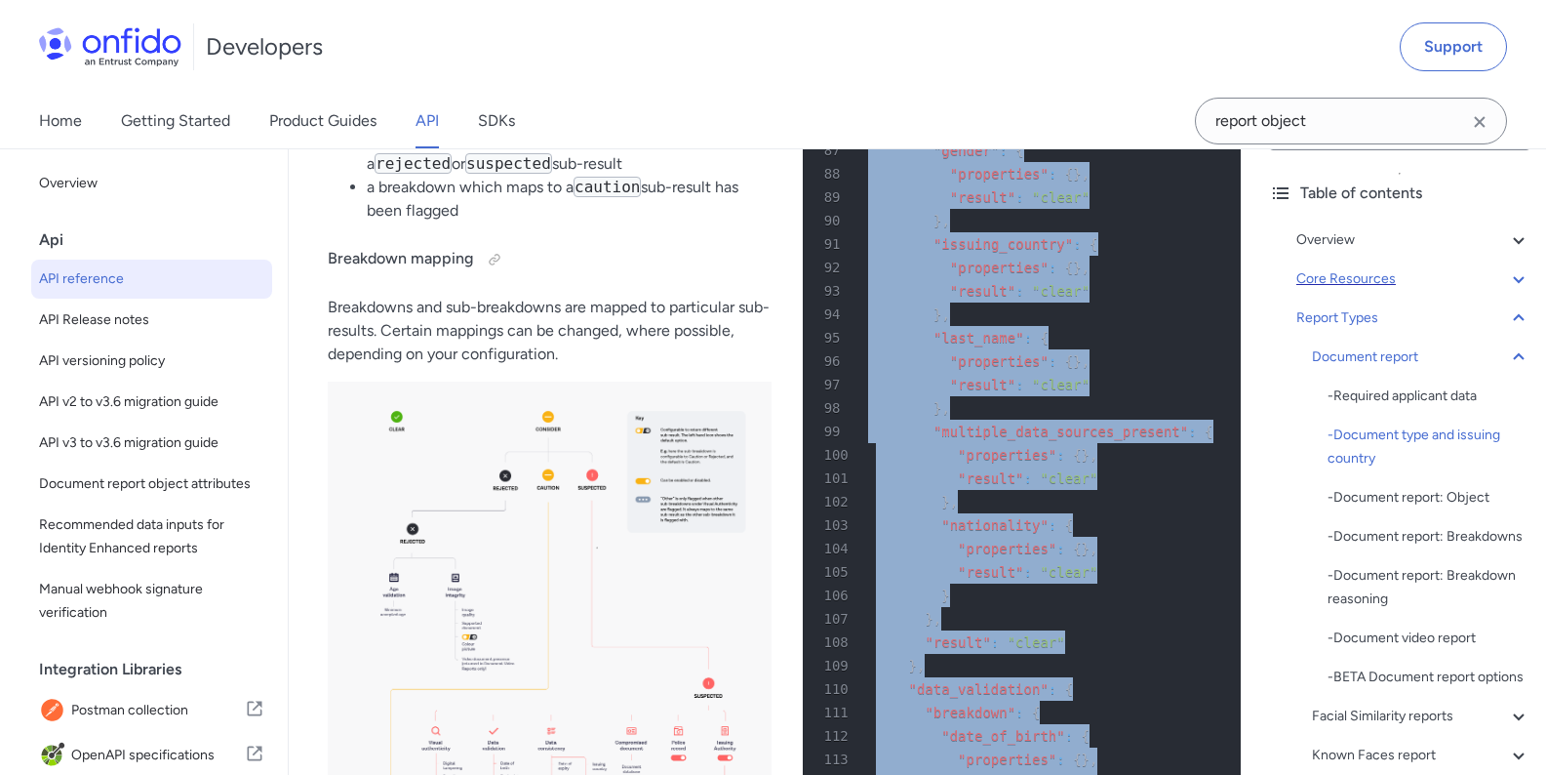
drag, startPoint x: 897, startPoint y: 474, endPoint x: 834, endPoint y: 520, distance: 77.5
copy pre "{ 5 "breakdown" : { 6 "age_validation" : { 7 "breakdown" : { 8 "minimum_accepte…"
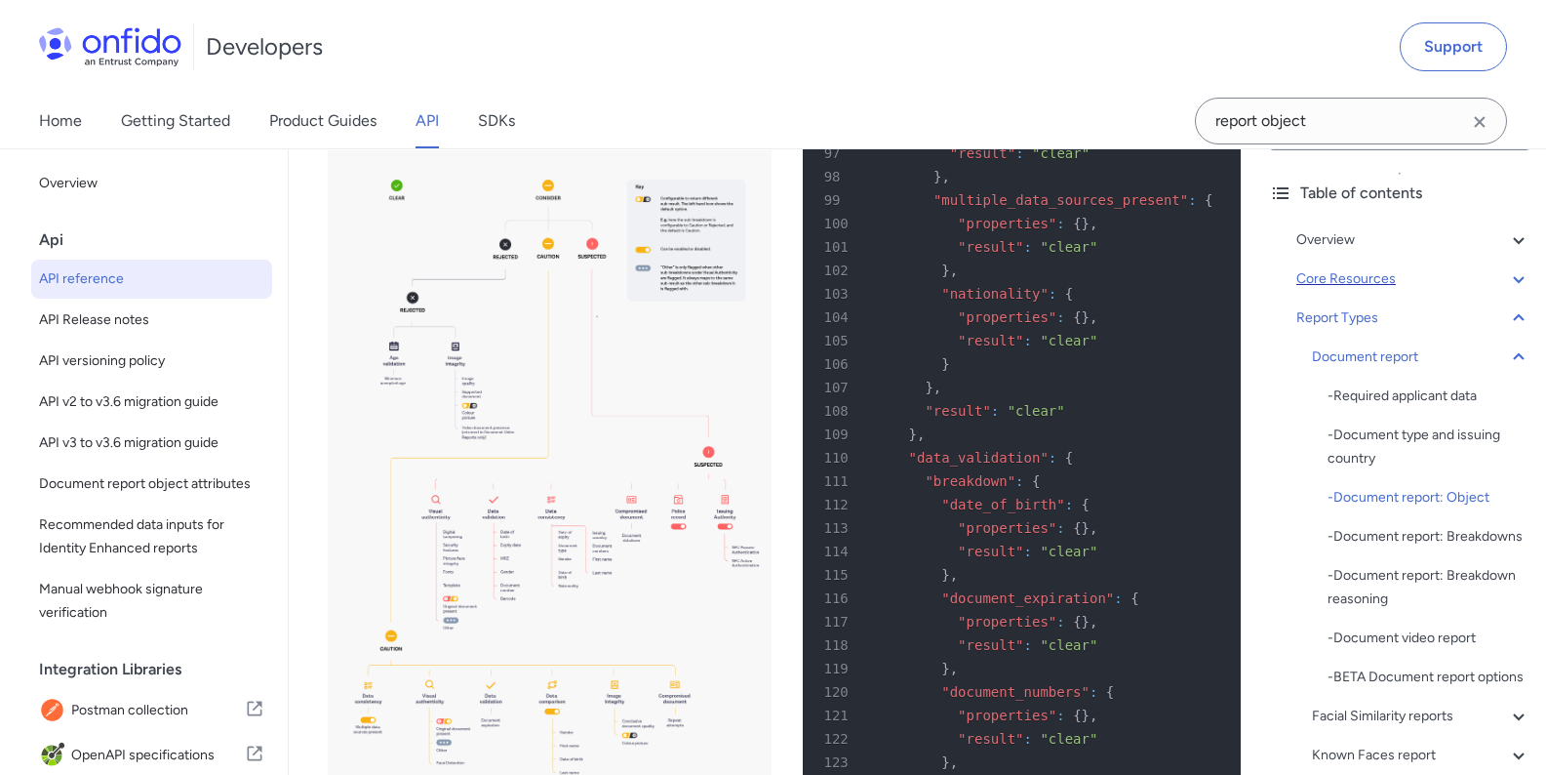
scroll to position [80924, 0]
drag, startPoint x: 885, startPoint y: 541, endPoint x: 1050, endPoint y: 536, distance: 165.0
copy span "compromised_document"
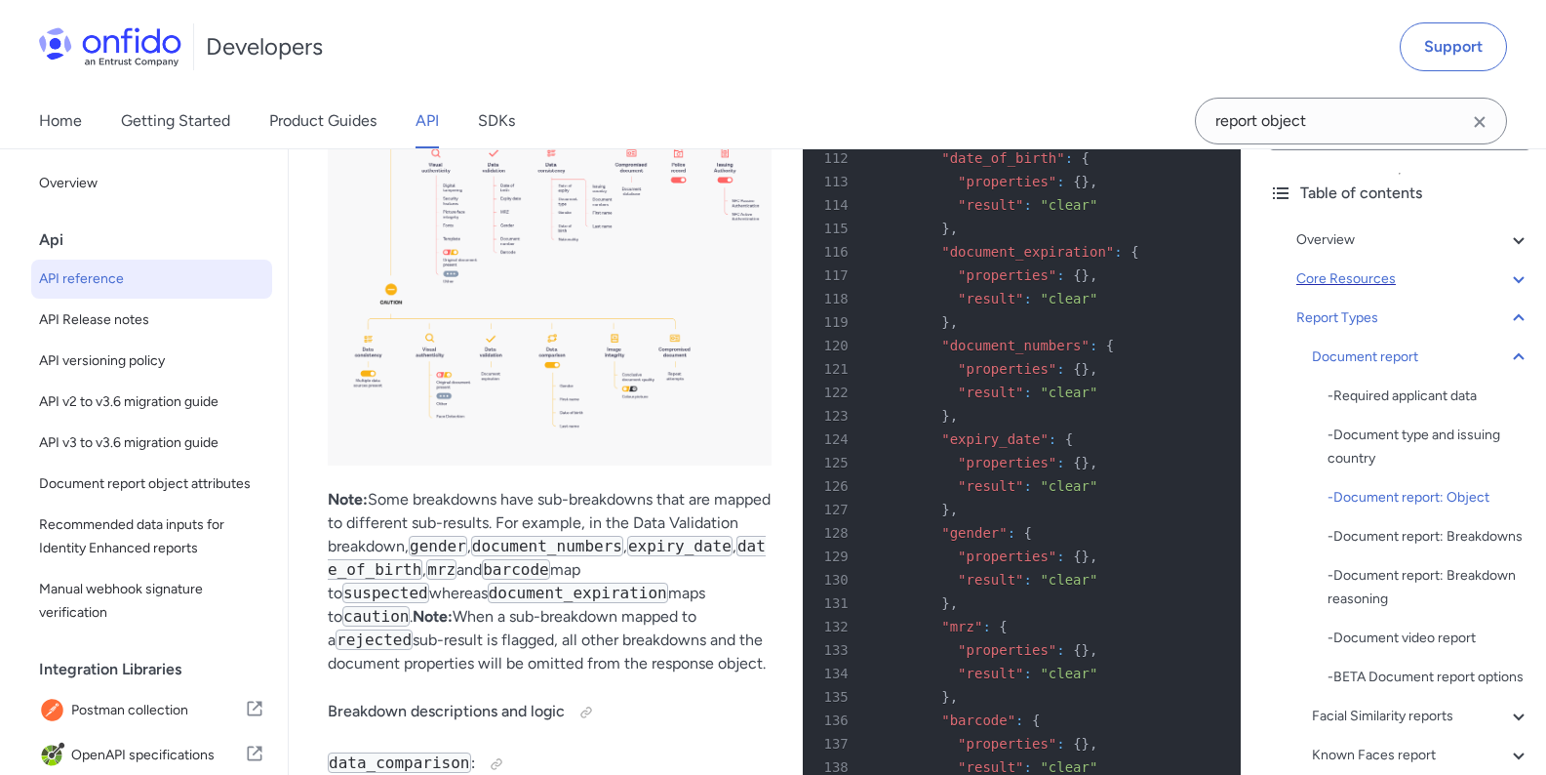
scroll to position [81275, 0]
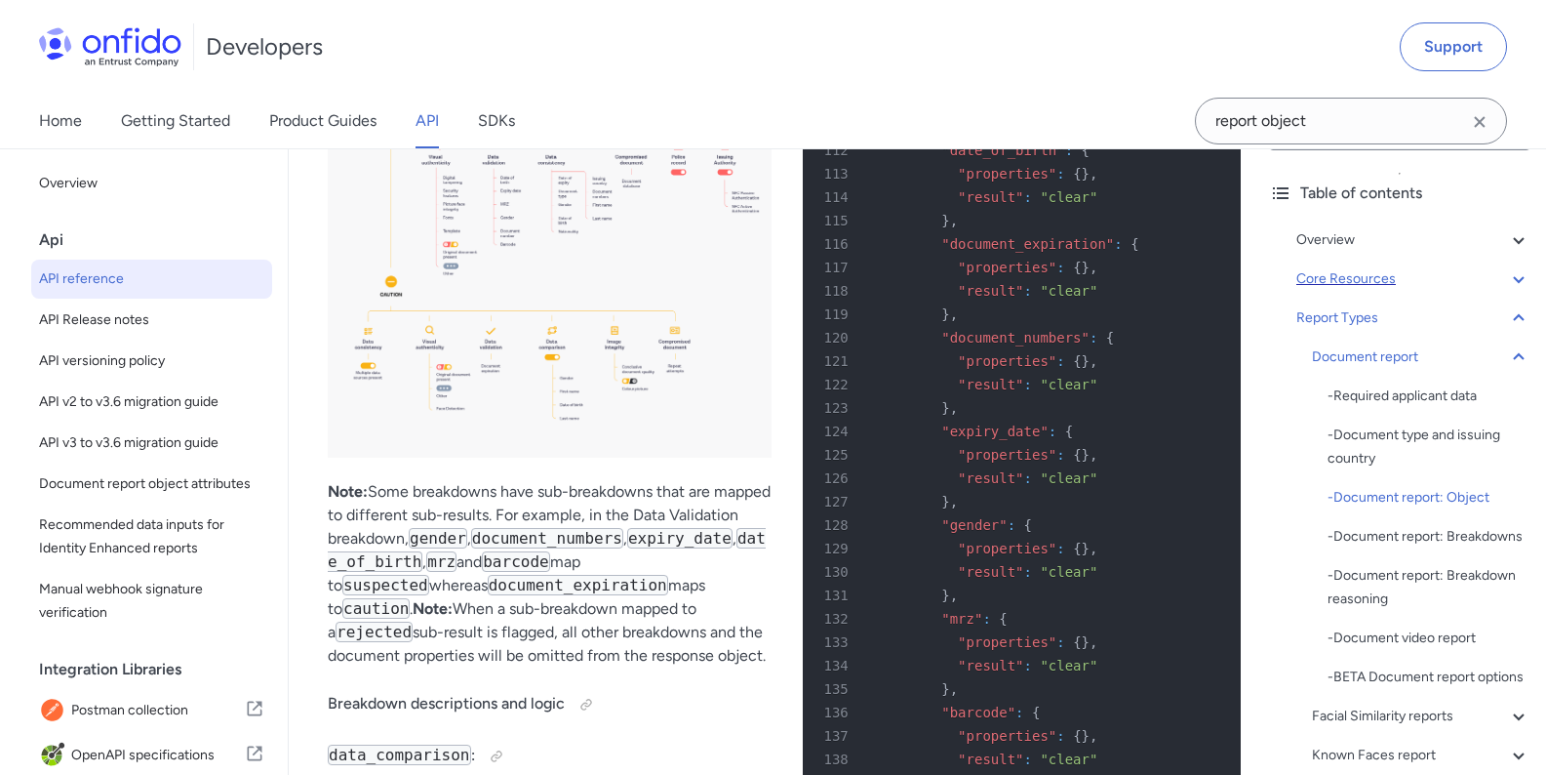
drag, startPoint x: 1005, startPoint y: 496, endPoint x: 884, endPoint y: 502, distance: 121.2
copy span "data_comparison"
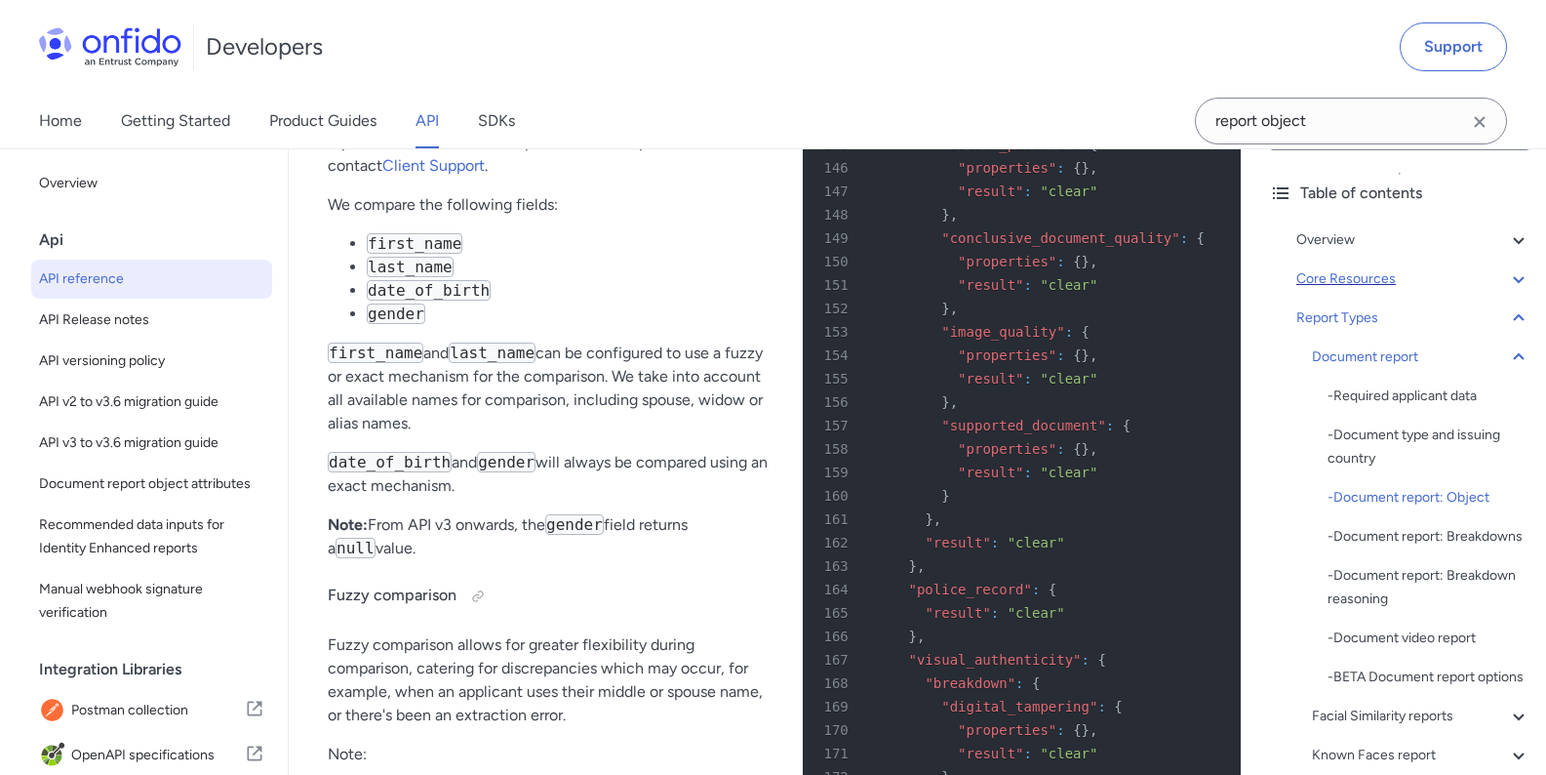
scroll to position [82211, 0]
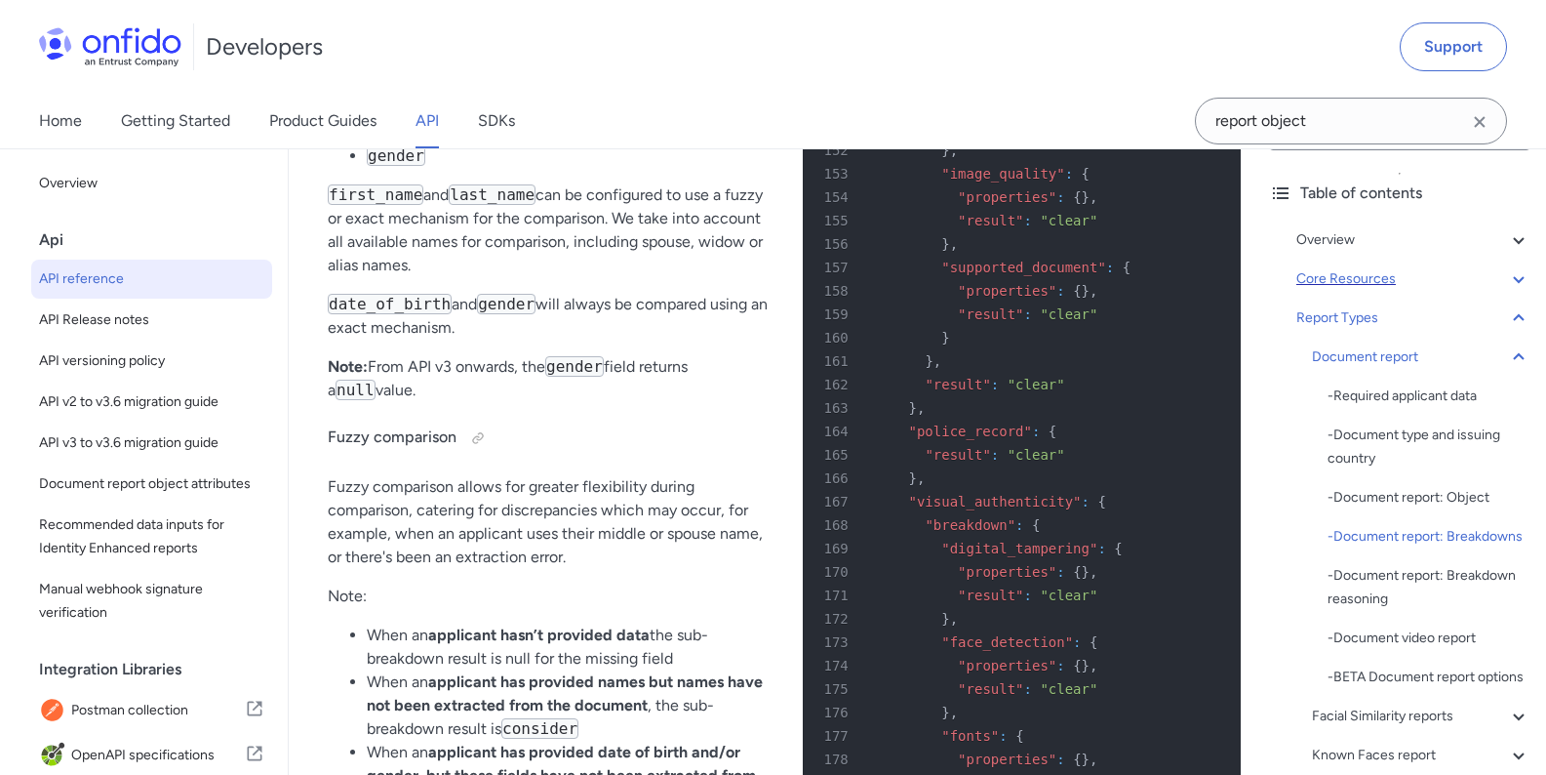
drag, startPoint x: 883, startPoint y: 423, endPoint x: 1015, endPoint y: 425, distance: 131.7
copy span "data_consistency"
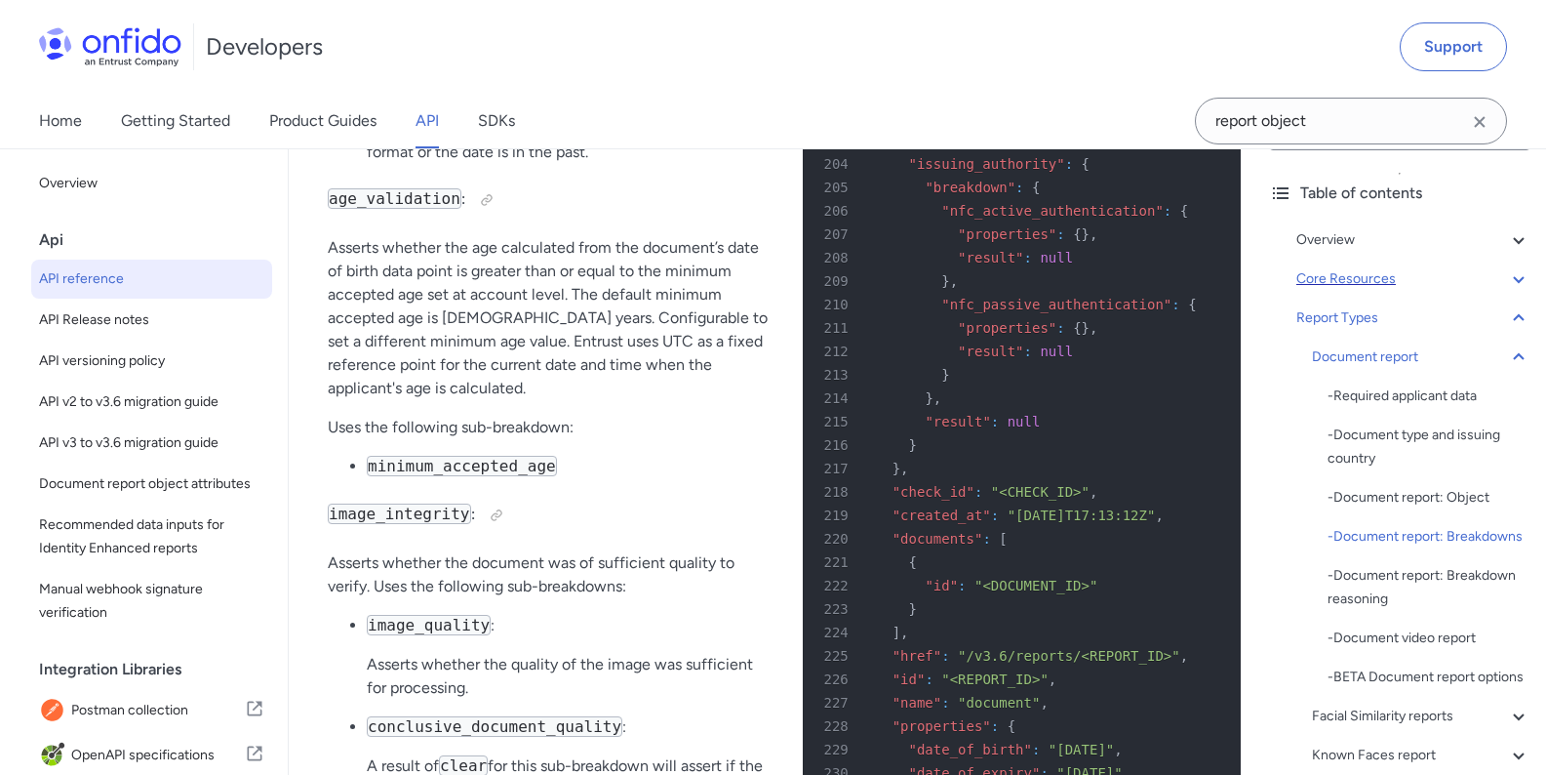
scroll to position [83382, 0]
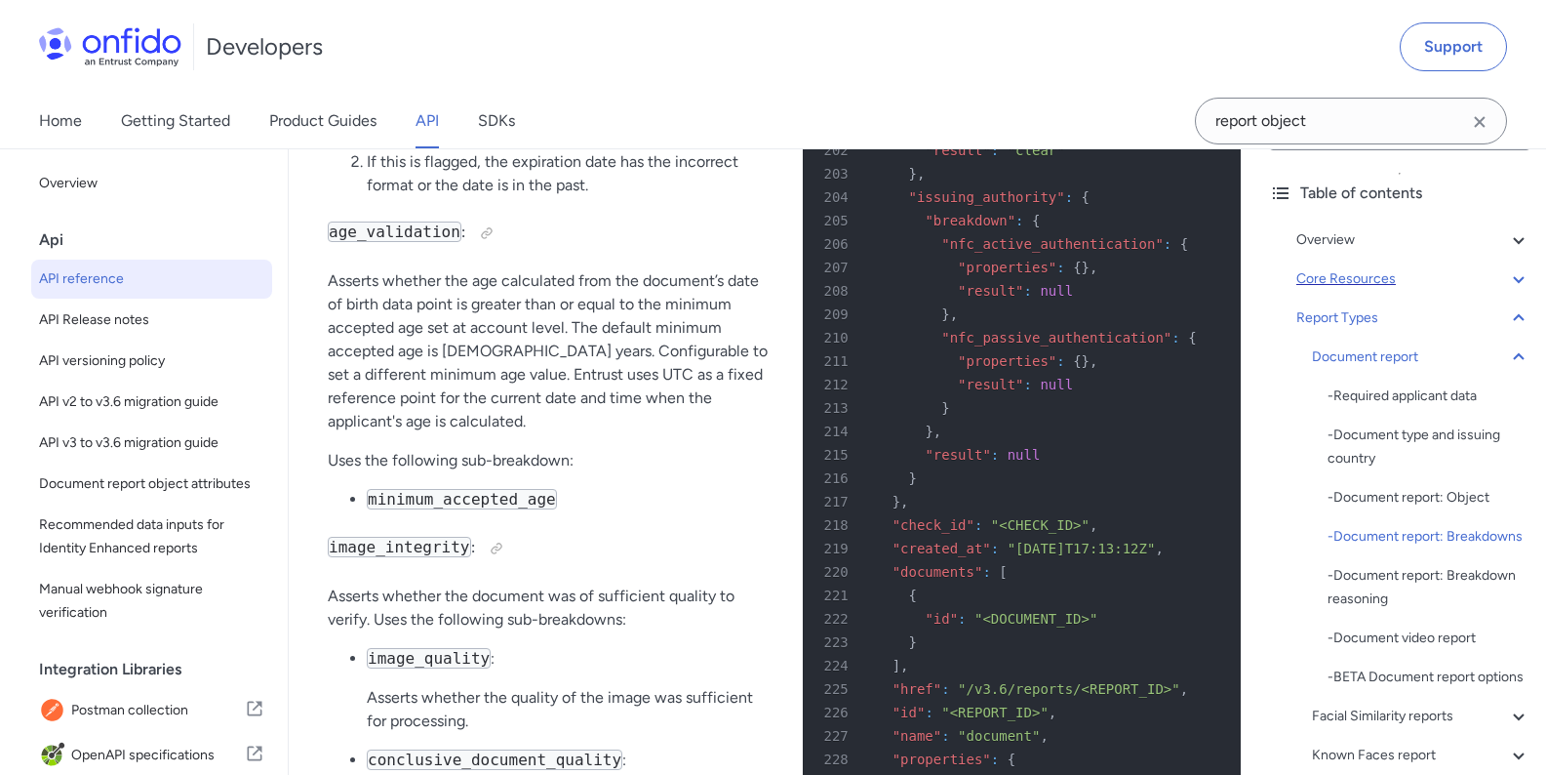
drag, startPoint x: 889, startPoint y: 308, endPoint x: 1018, endPoint y: 311, distance: 128.8
copy span "data_validation"
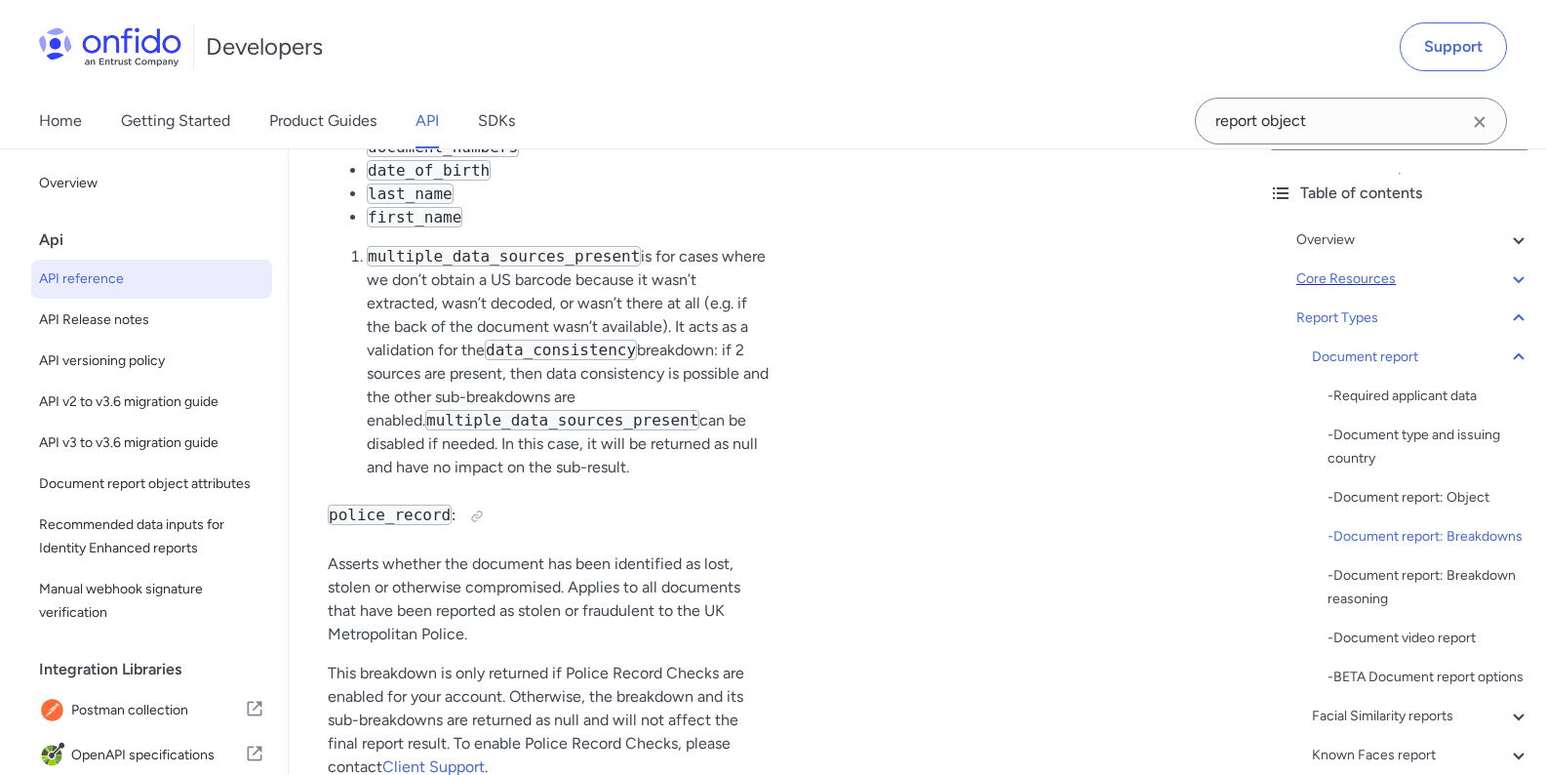
scroll to position [85841, 0]
